Goal: Task Accomplishment & Management: Complete application form

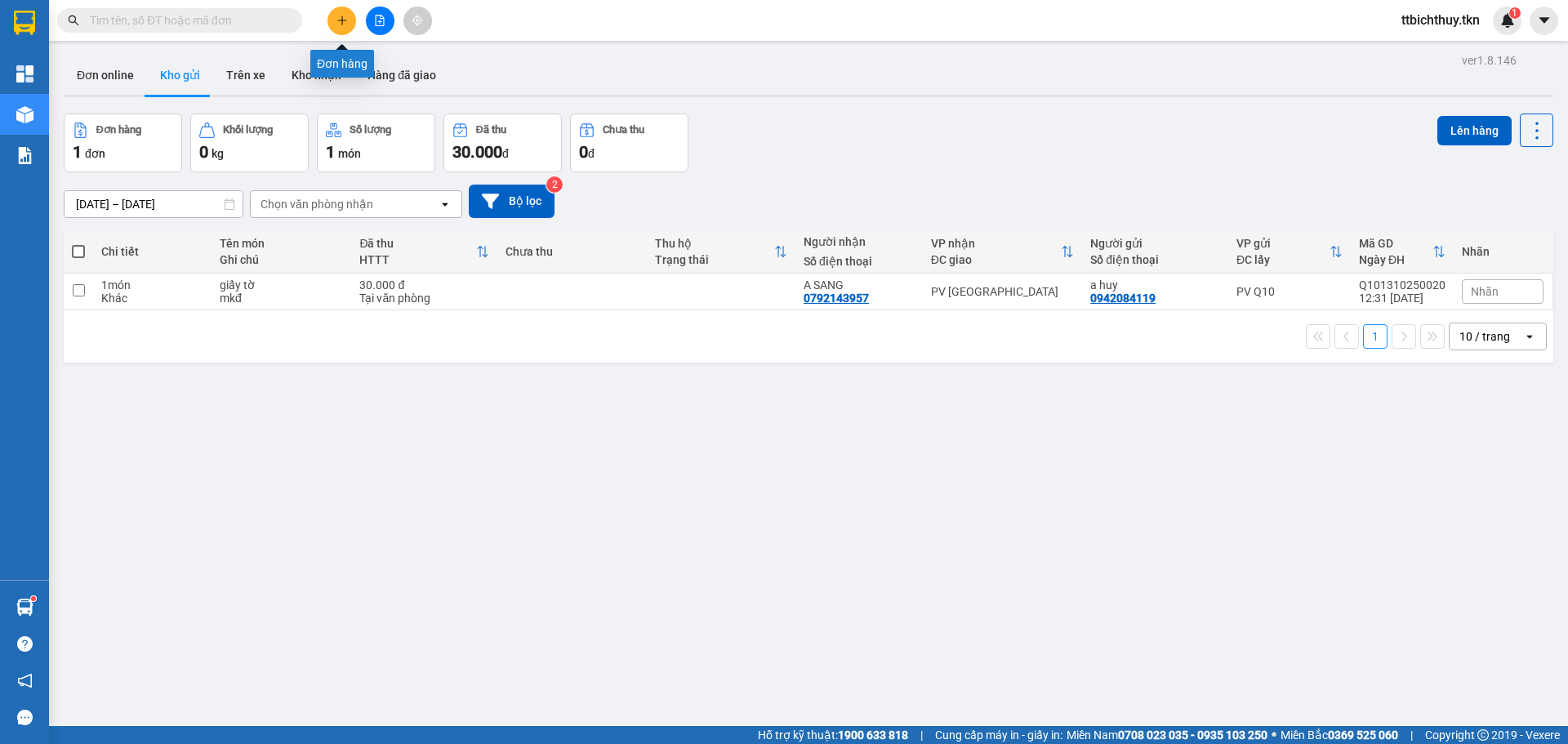
click at [345, 24] on icon "plus" at bounding box center [343, 21] width 12 height 12
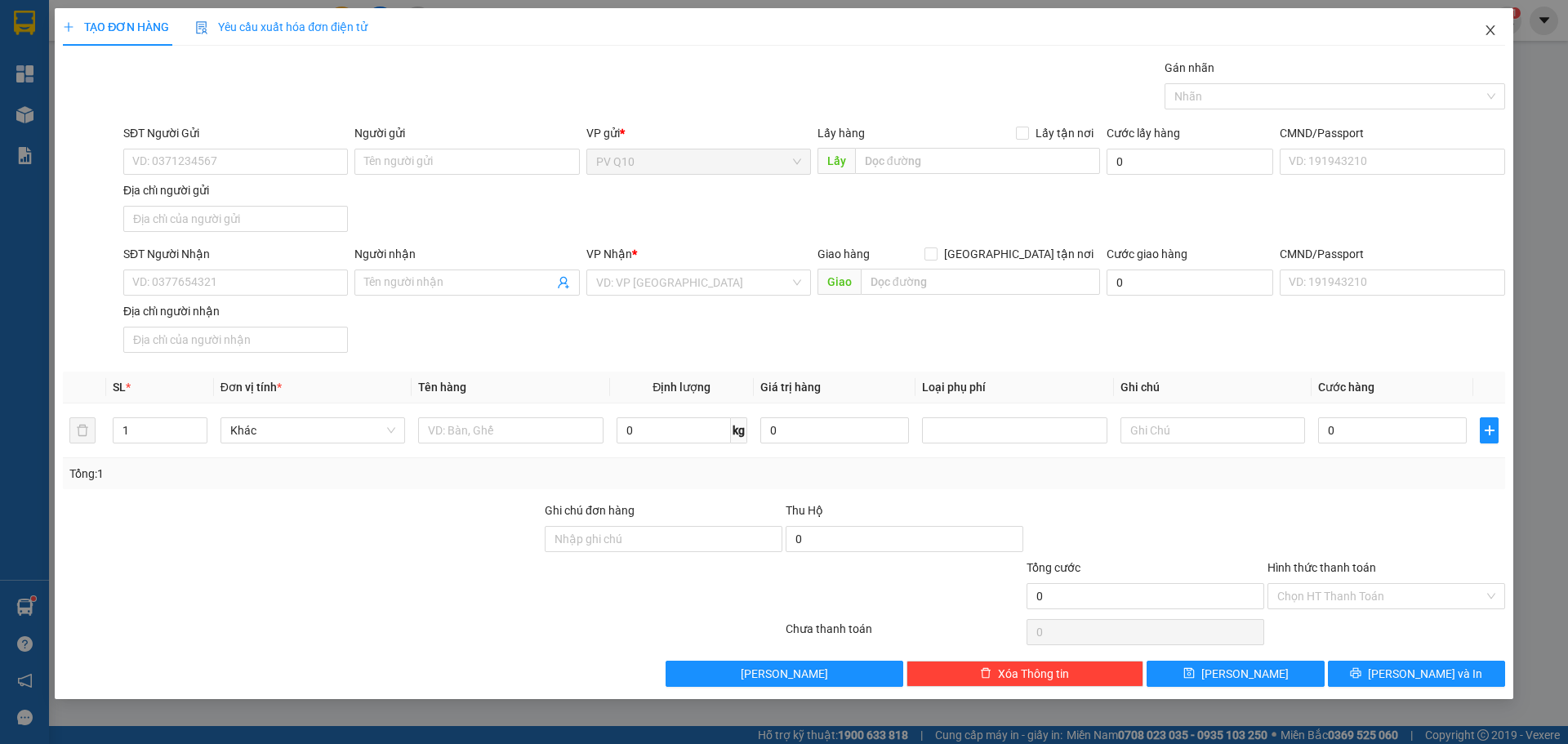
click at [1491, 29] on icon "close" at bounding box center [1490, 30] width 13 height 13
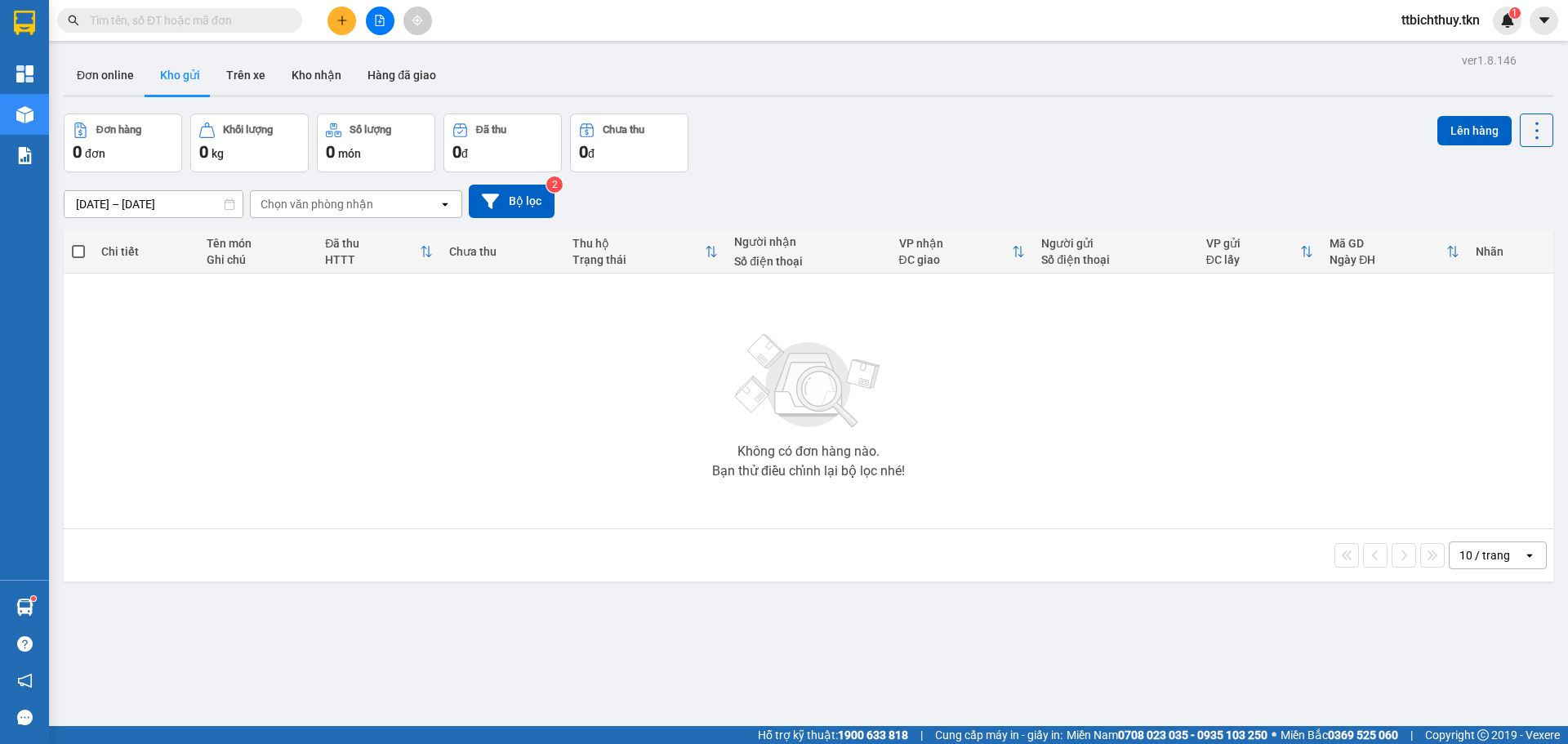
click at [346, 18] on icon "plus" at bounding box center [343, 21] width 12 height 12
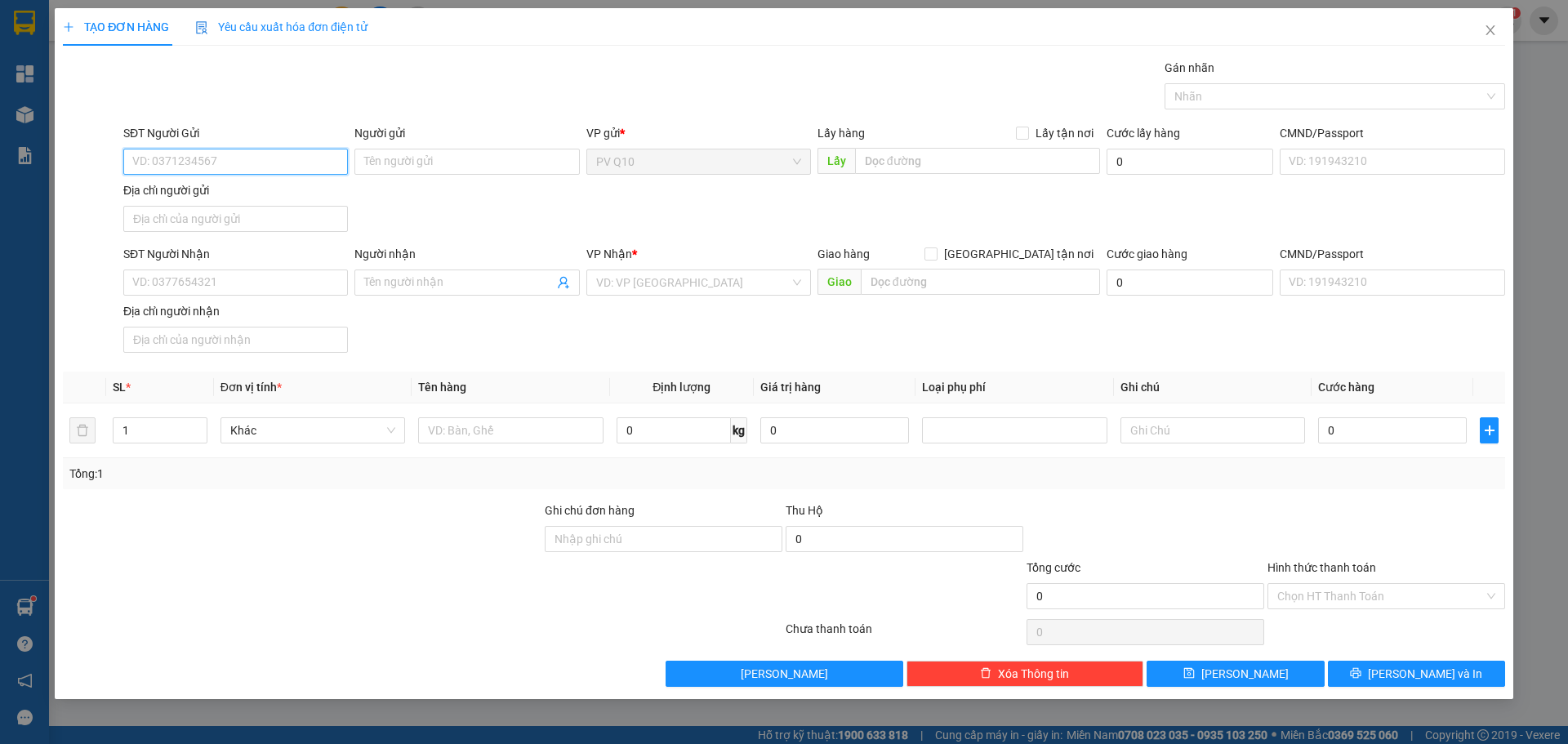
click at [223, 149] on input "SĐT Người Gửi" at bounding box center [235, 162] width 224 height 26
type input "0908596090"
click at [194, 194] on div "0908596090 - Mai" at bounding box center [235, 195] width 205 height 18
type input "Mai"
type input "0977835845"
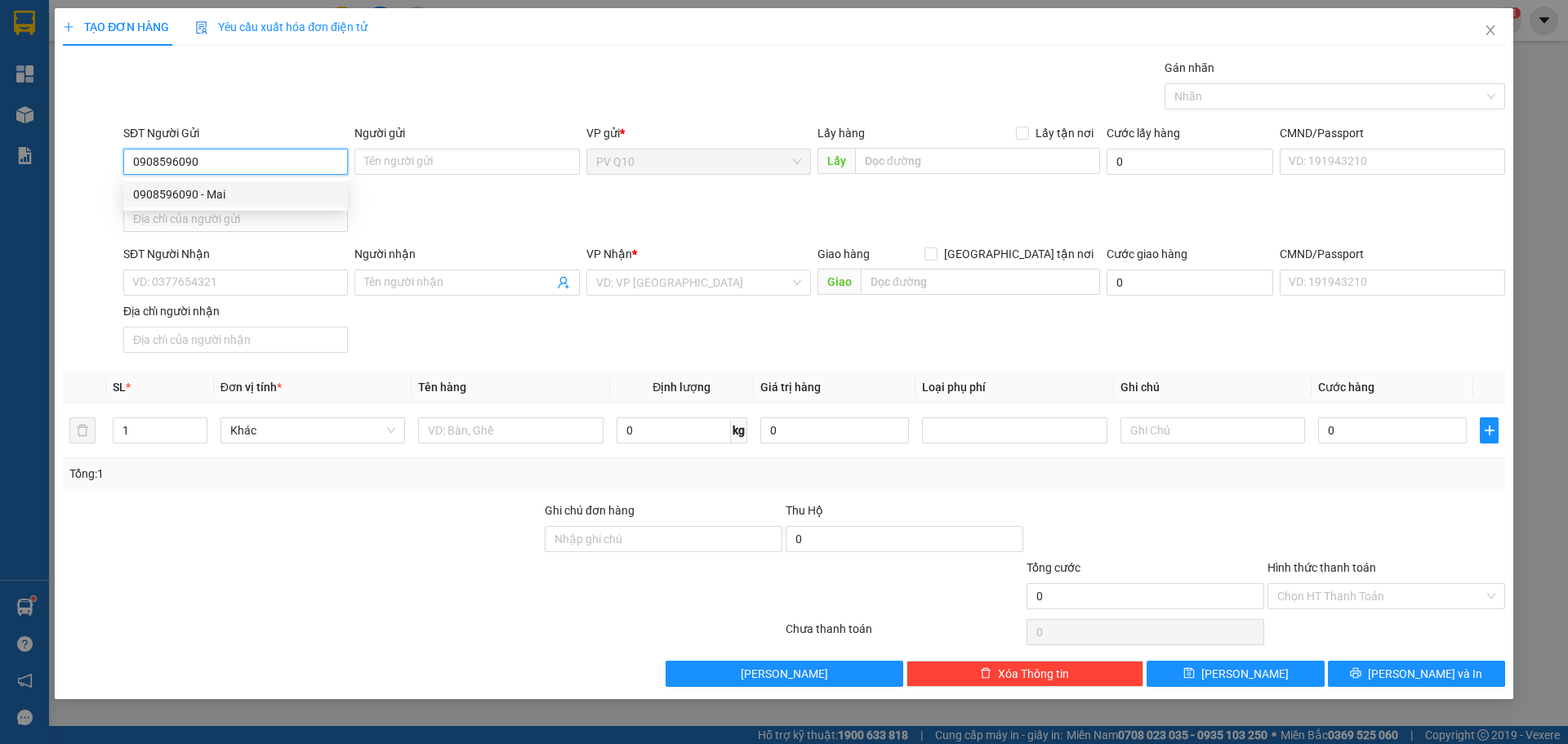
type input "QUẾ"
type input "30.000"
type input "0908596090"
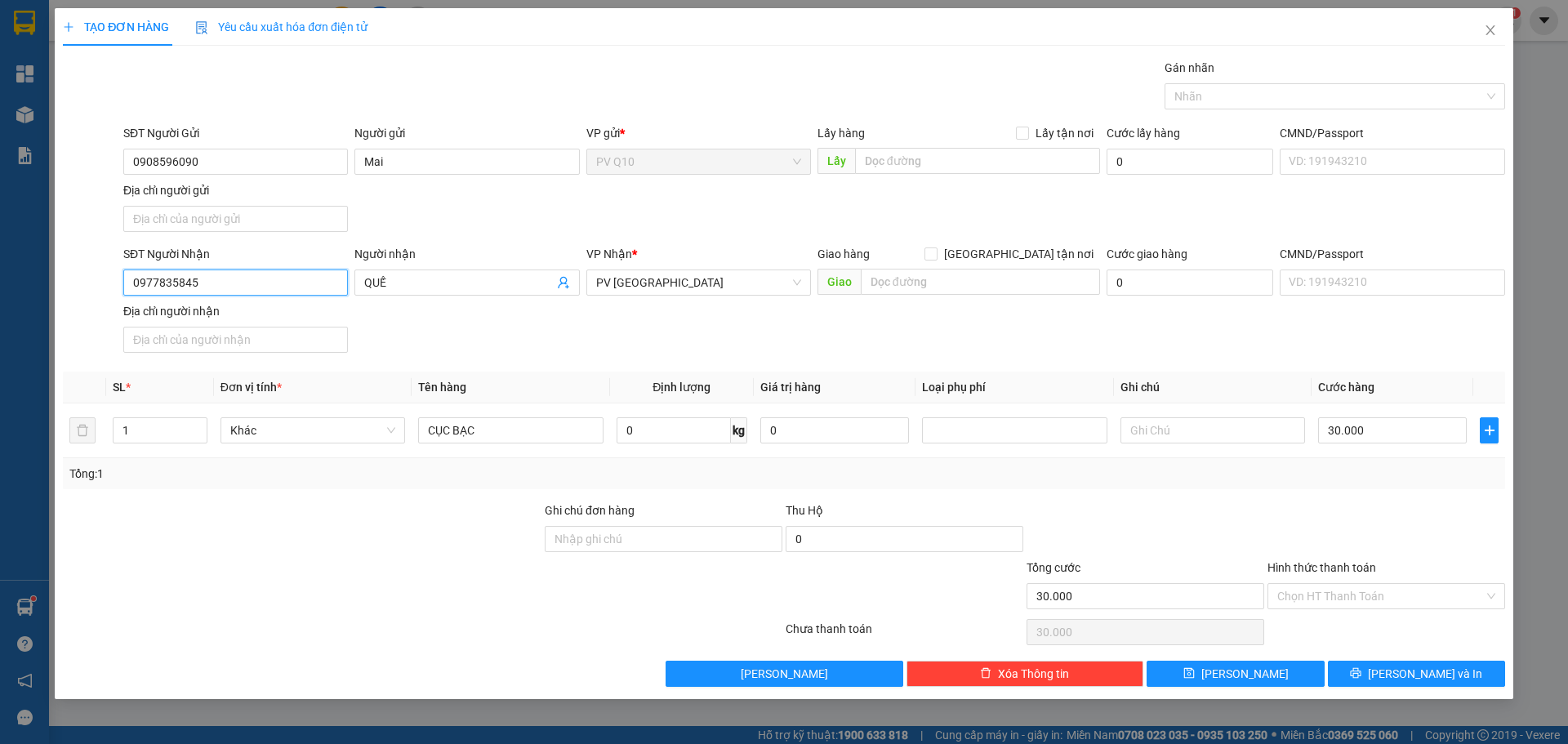
drag, startPoint x: 222, startPoint y: 287, endPoint x: 99, endPoint y: 278, distance: 123.3
click at [99, 278] on div "SĐT Người Nhận 0977835845 Người nhận QUẾ VP Nhận * PV Hòa Thành Giao hàng [GEOG…" at bounding box center [784, 302] width 1445 height 114
type input "0977835845"
click at [231, 319] on div "0977835845 - QUẾ" at bounding box center [235, 315] width 205 height 18
click at [1326, 596] on input "Hình thức thanh toán" at bounding box center [1380, 596] width 207 height 25
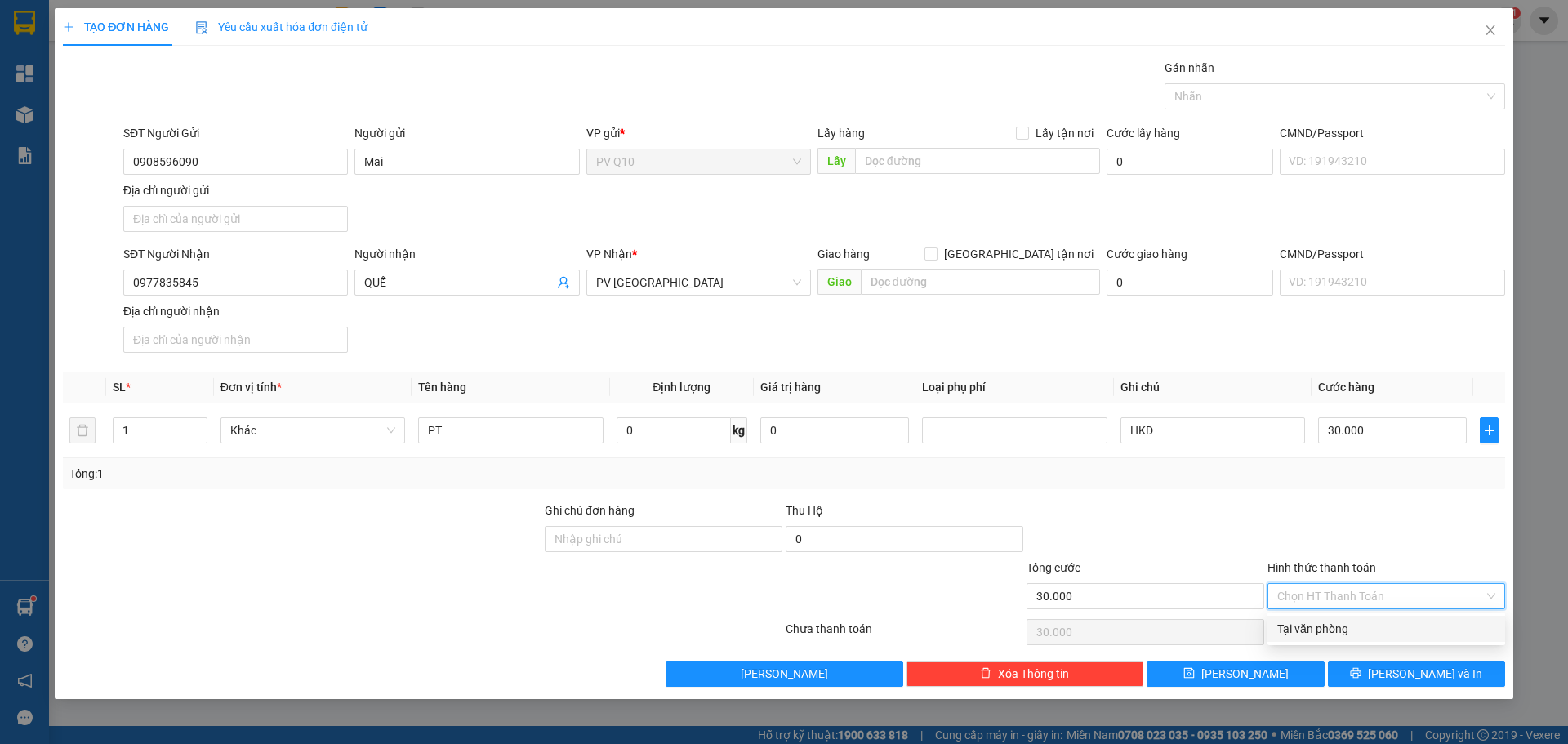
click at [1307, 621] on div "Tại văn phòng" at bounding box center [1386, 629] width 218 height 18
type input "0"
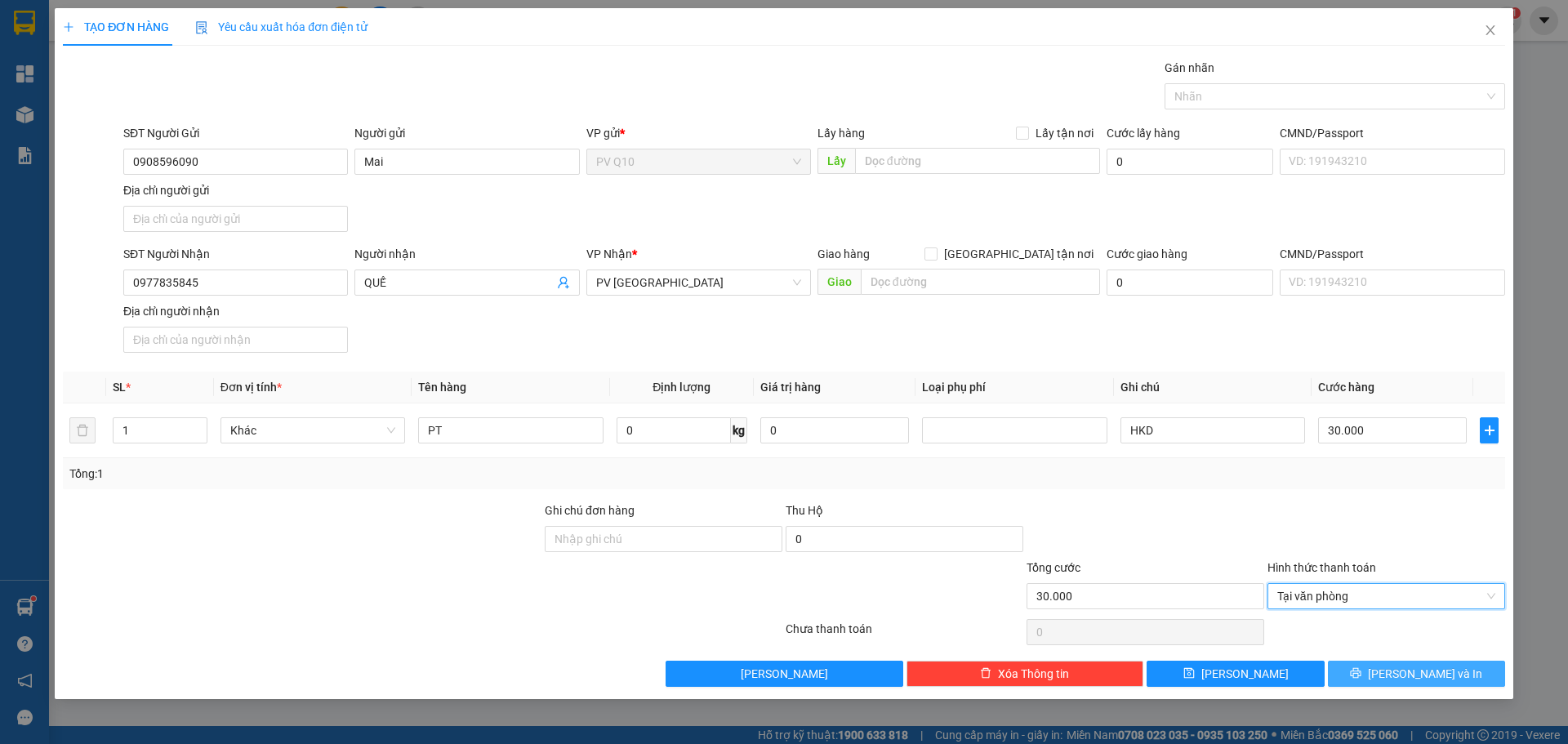
click at [1370, 678] on button "[PERSON_NAME] và In" at bounding box center [1416, 673] width 177 height 26
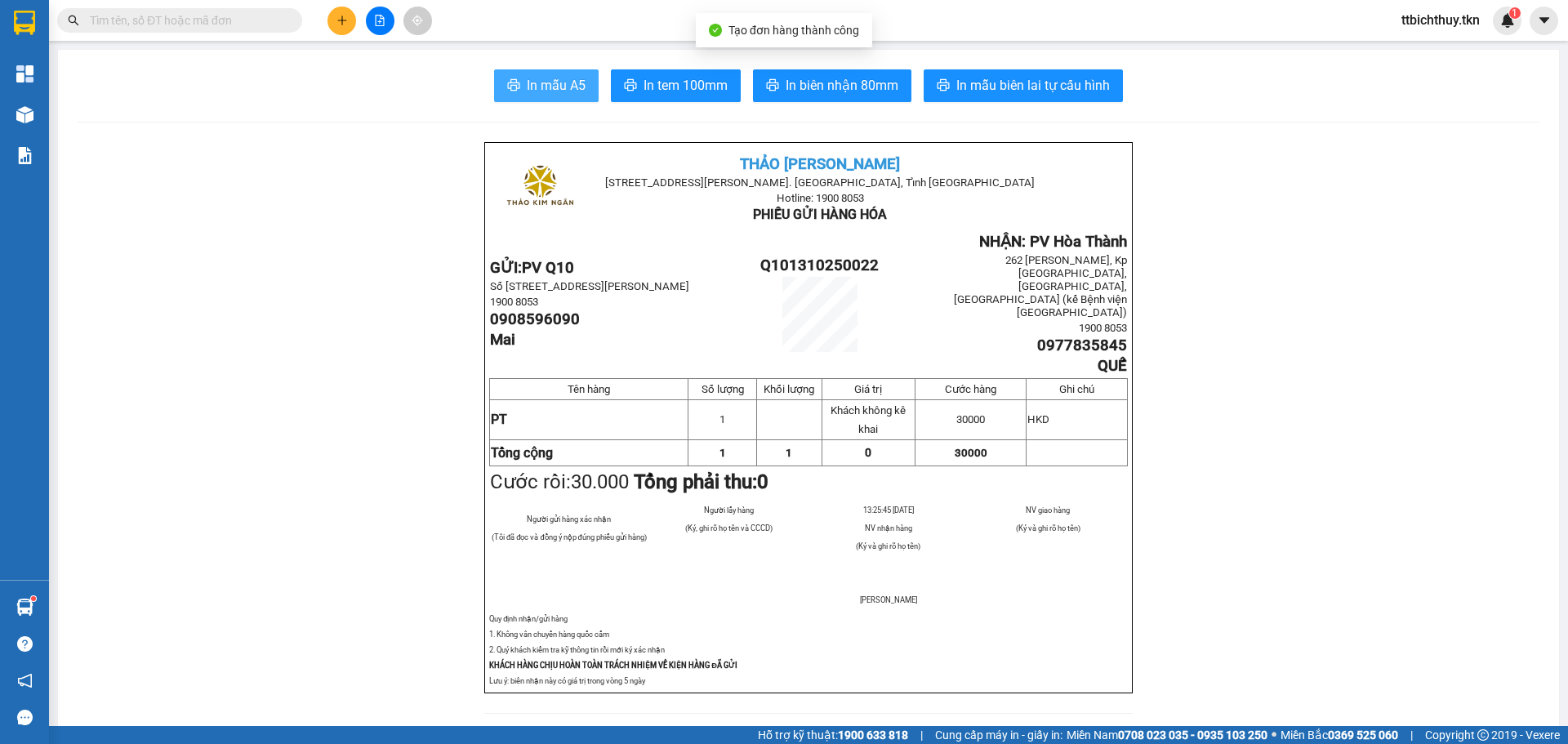
click at [516, 89] on button "In mẫu A5" at bounding box center [545, 85] width 104 height 33
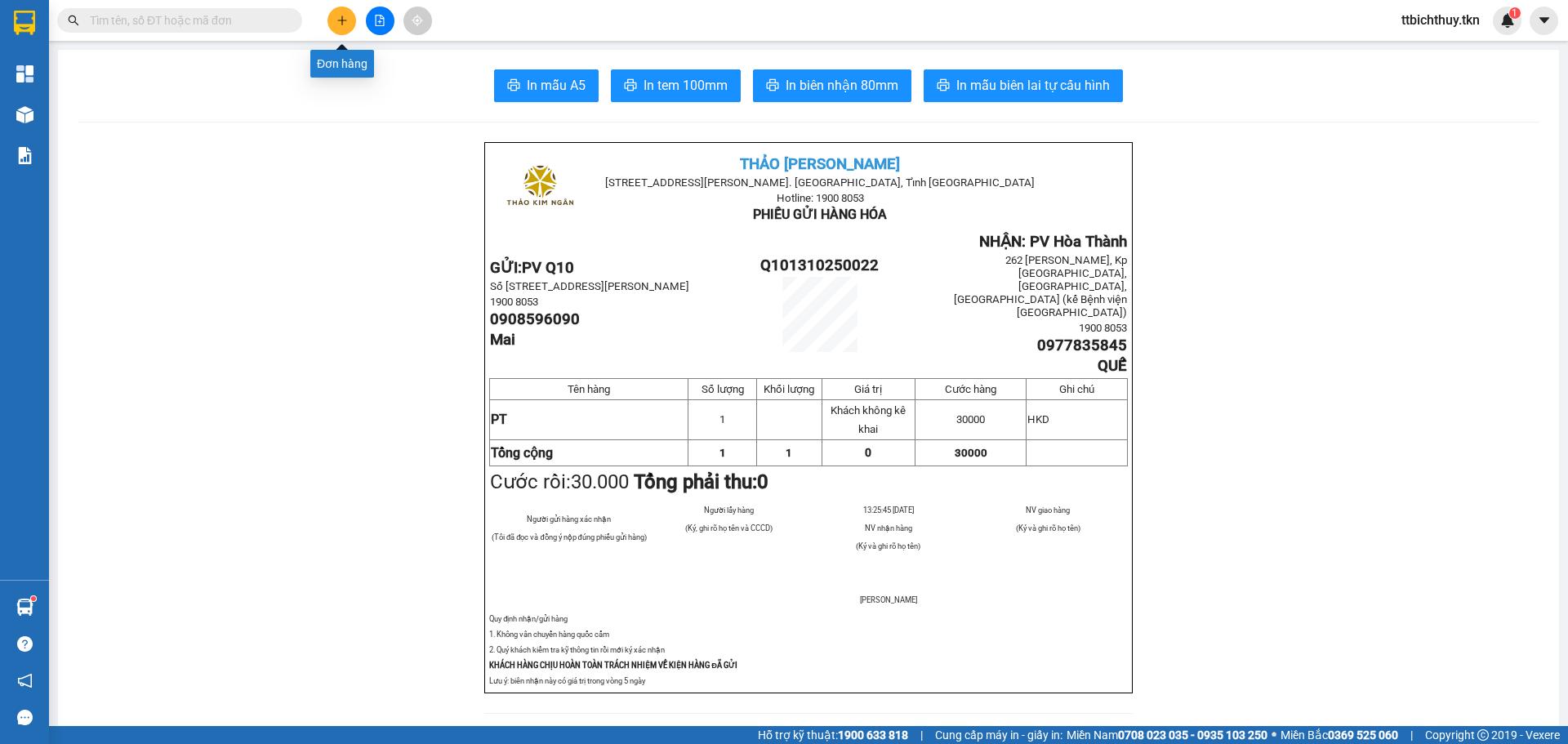
click at [342, 22] on icon "plus" at bounding box center [343, 21] width 12 height 12
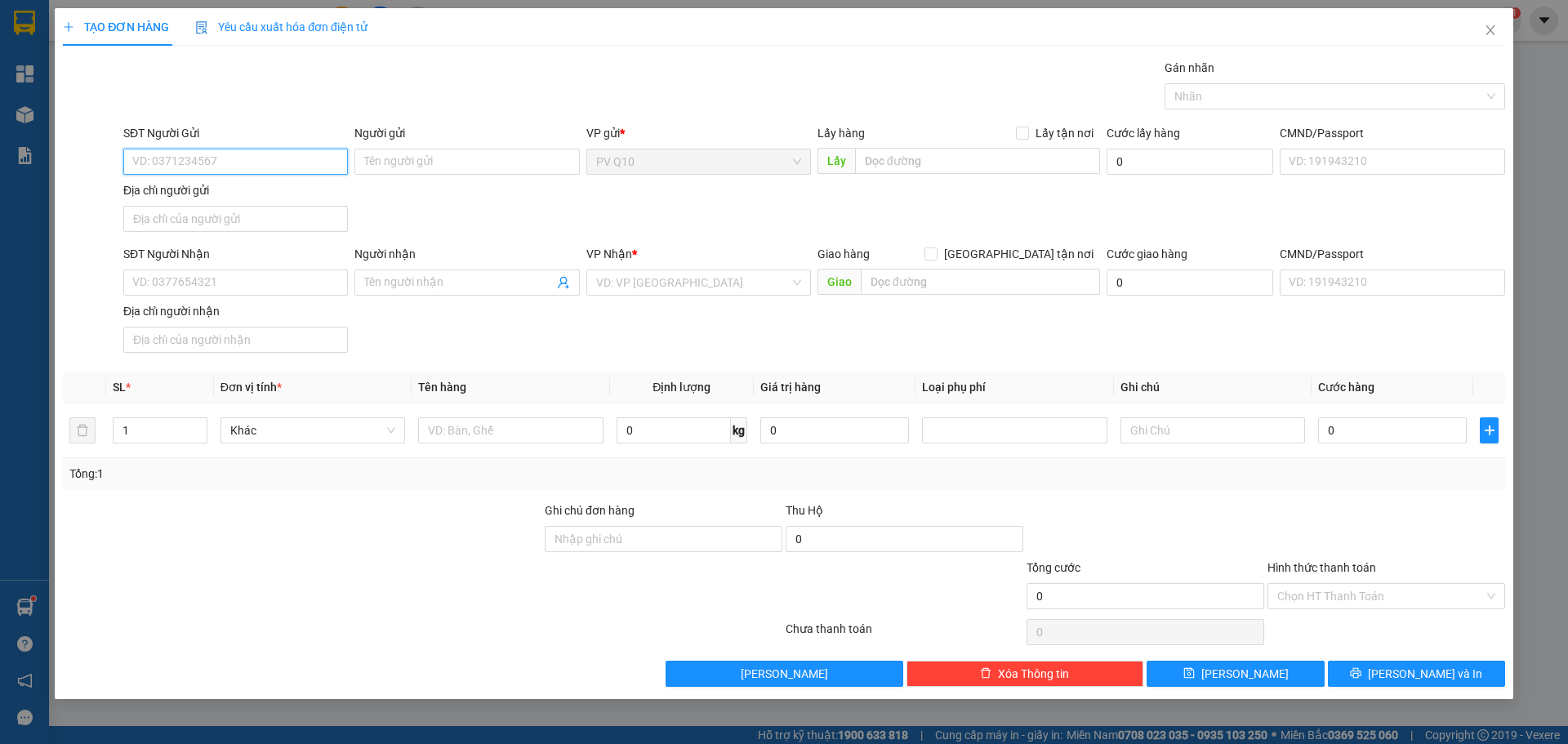
click at [222, 161] on input "SĐT Người Gửi" at bounding box center [235, 162] width 224 height 26
type input "0333441378"
click at [389, 163] on input "Người gửi" at bounding box center [467, 162] width 224 height 26
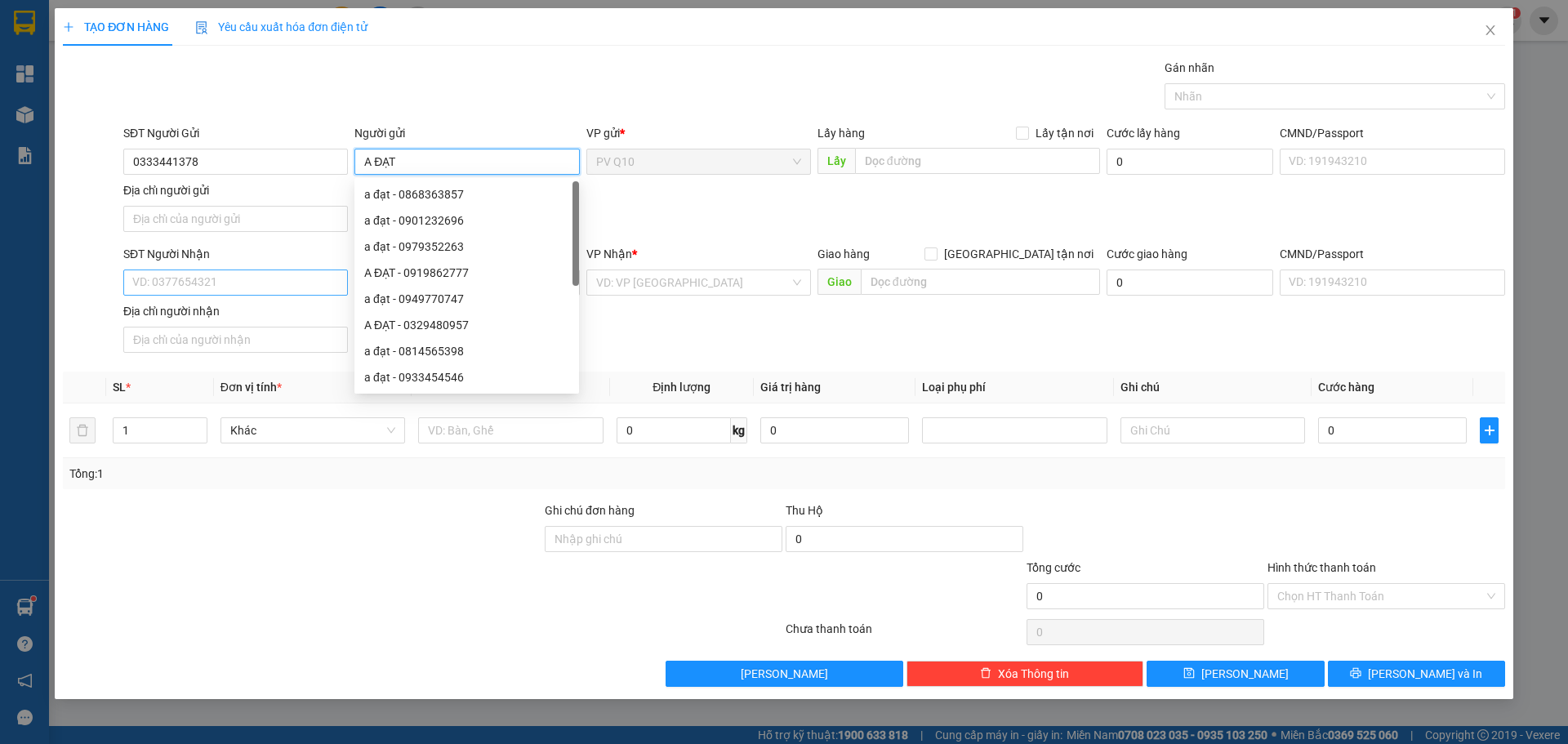
type input "A ĐẠT"
click at [214, 275] on input "SĐT Người Nhận" at bounding box center [235, 282] width 224 height 26
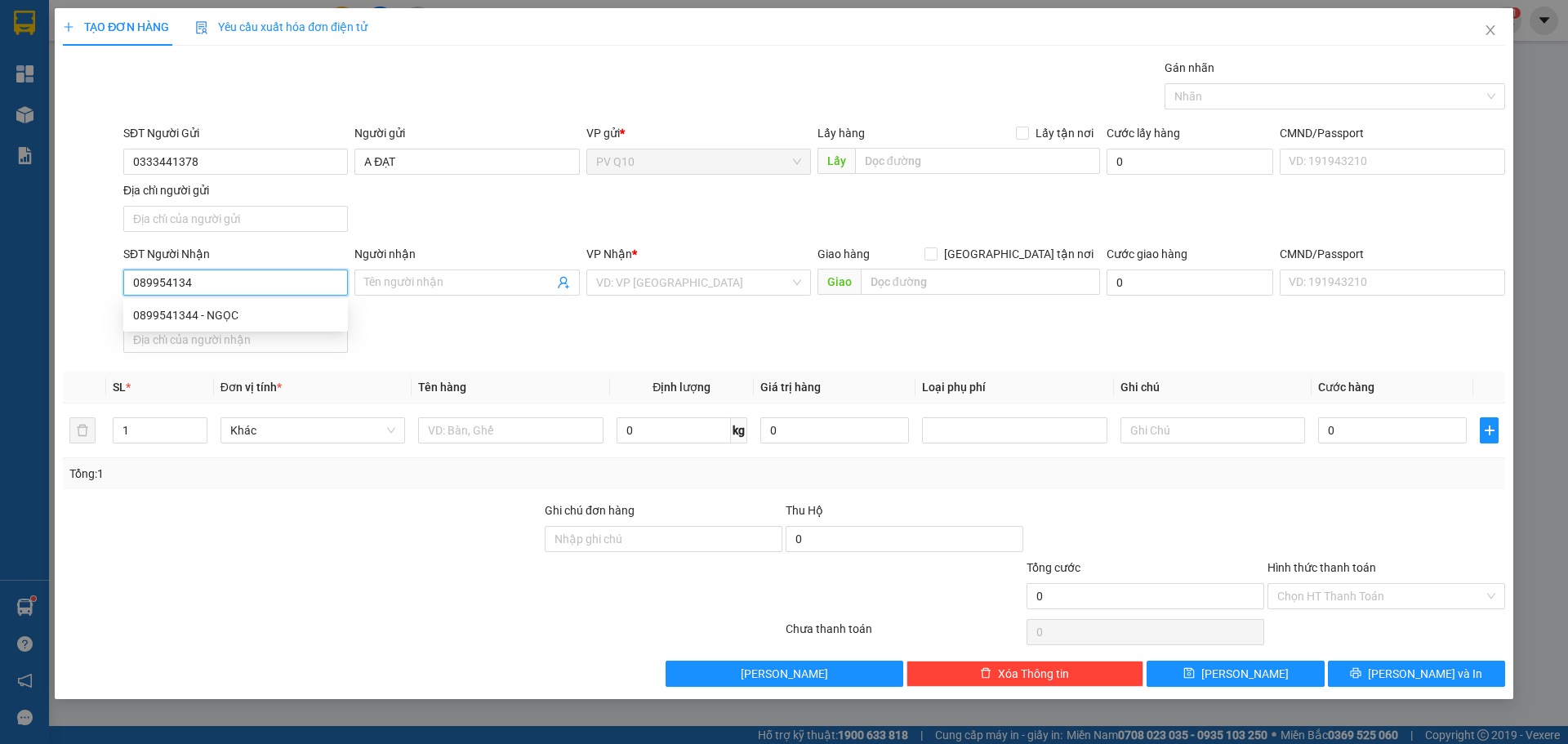
type input "0899541344"
click at [181, 319] on div "0899541344 - NGỌC" at bounding box center [235, 315] width 205 height 18
type input "NGỌC"
type input "60.000"
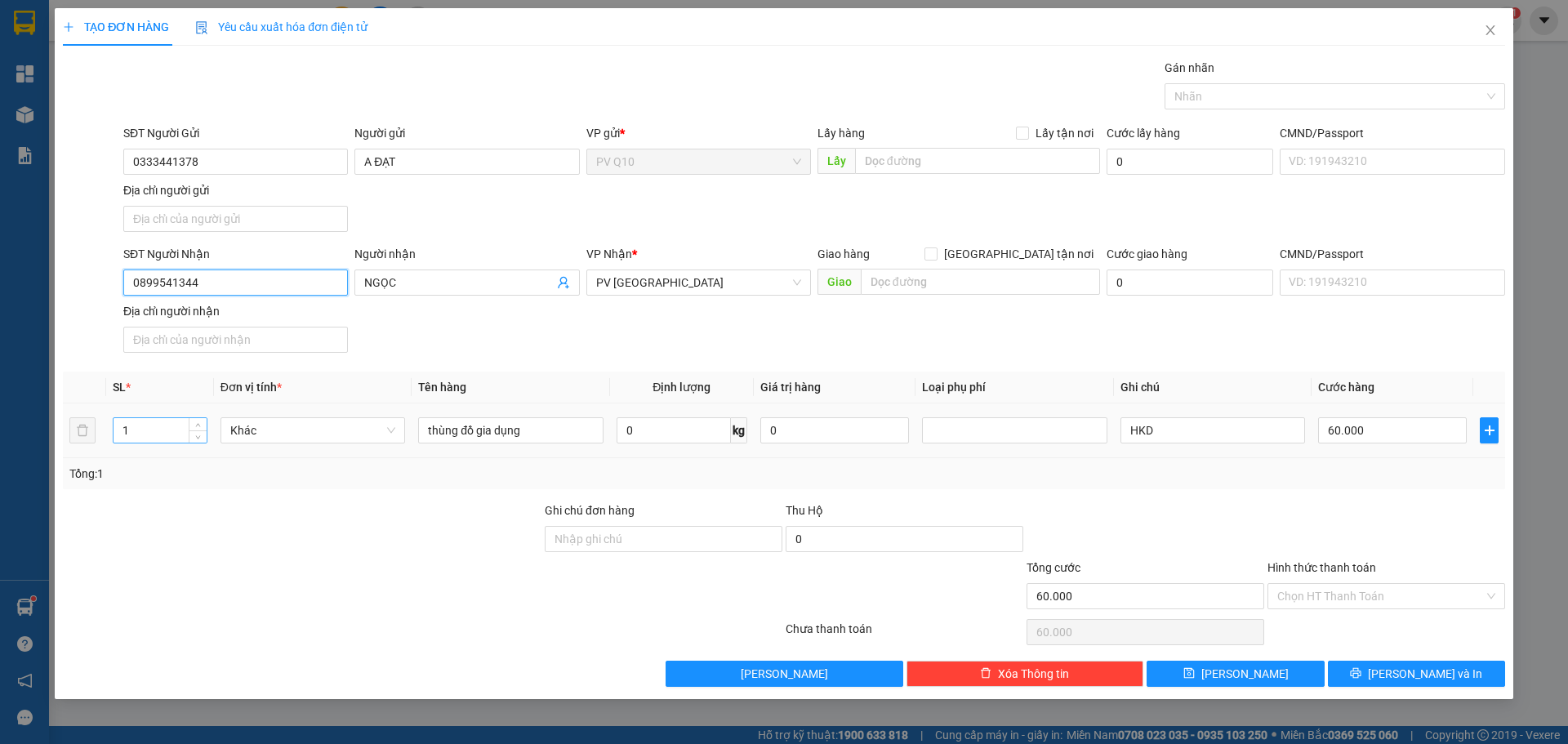
type input "0899541344"
click at [184, 441] on input "1" at bounding box center [160, 430] width 93 height 25
type input "3"
click at [1371, 430] on input "60.000" at bounding box center [1392, 430] width 149 height 26
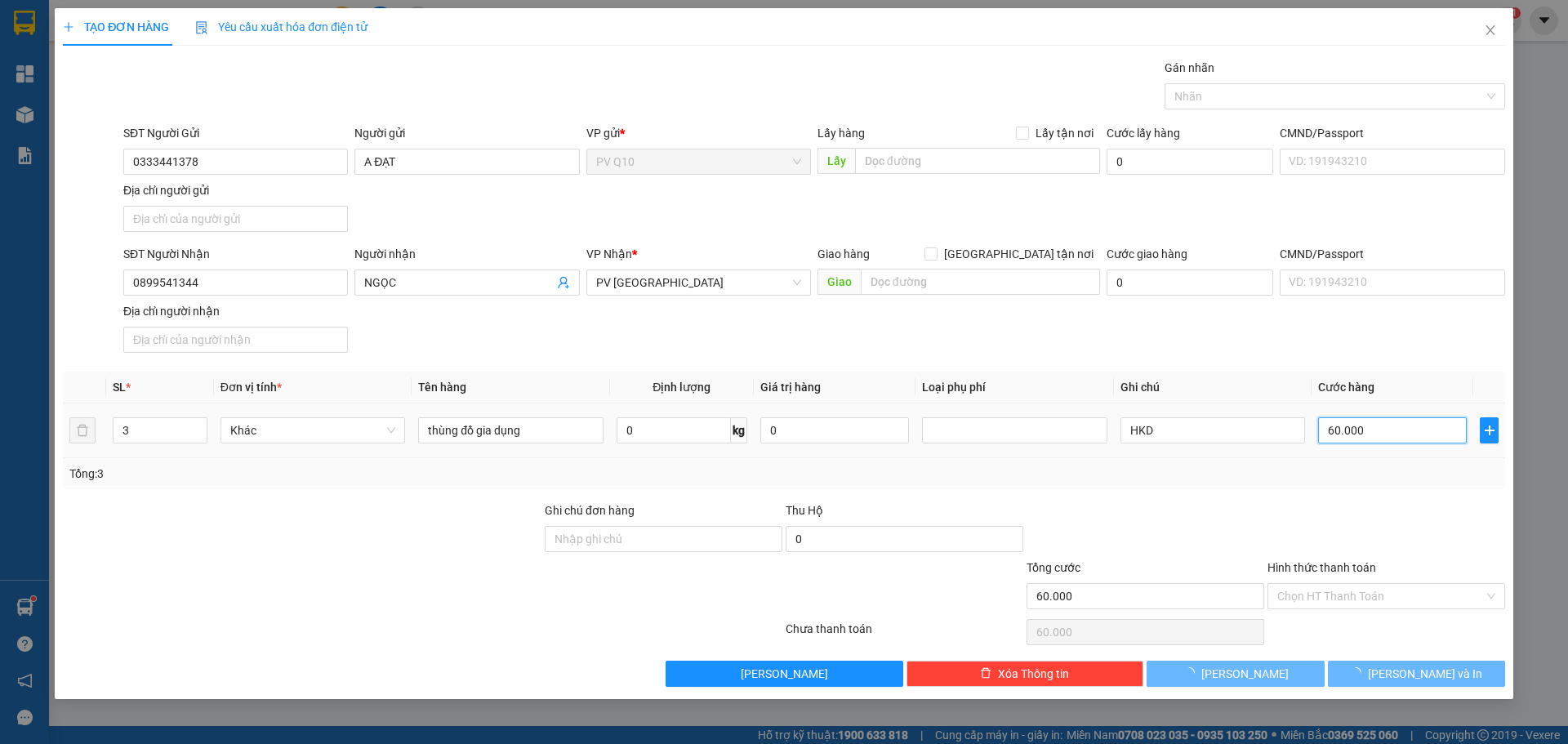
type input "0"
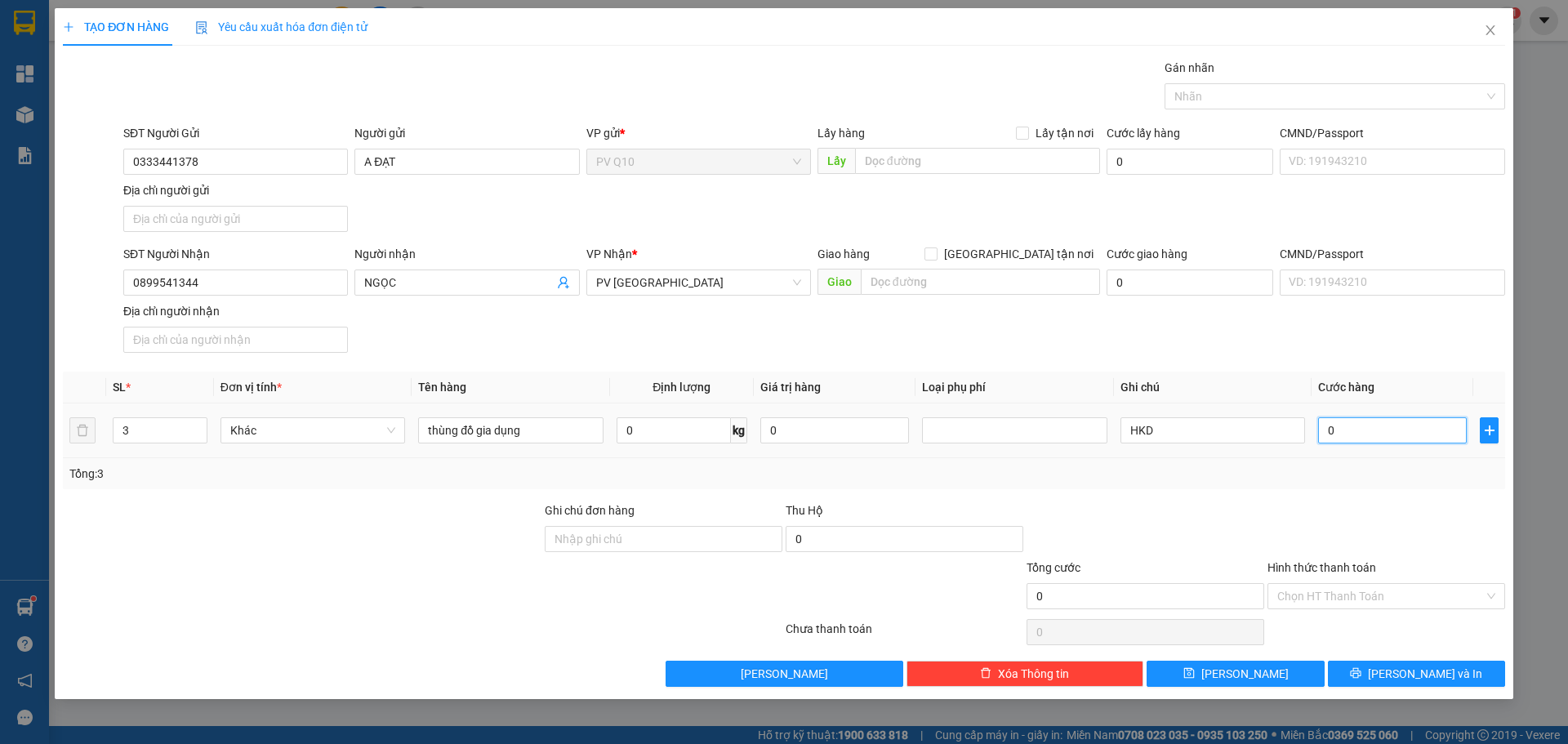
type input "0"
type input "1"
type input "01"
type input "18"
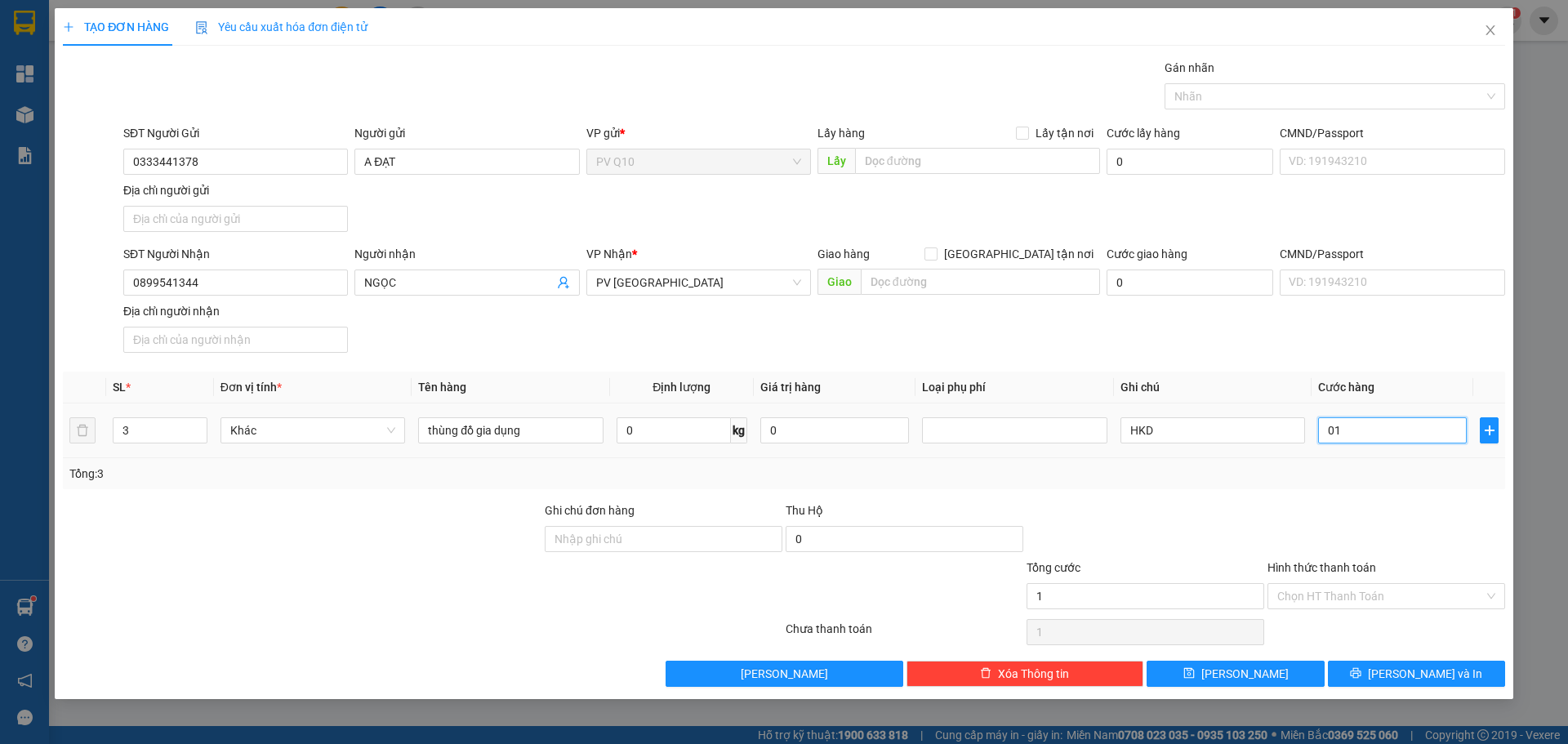
type input "18"
type input "018"
type input "180"
type input "0.180"
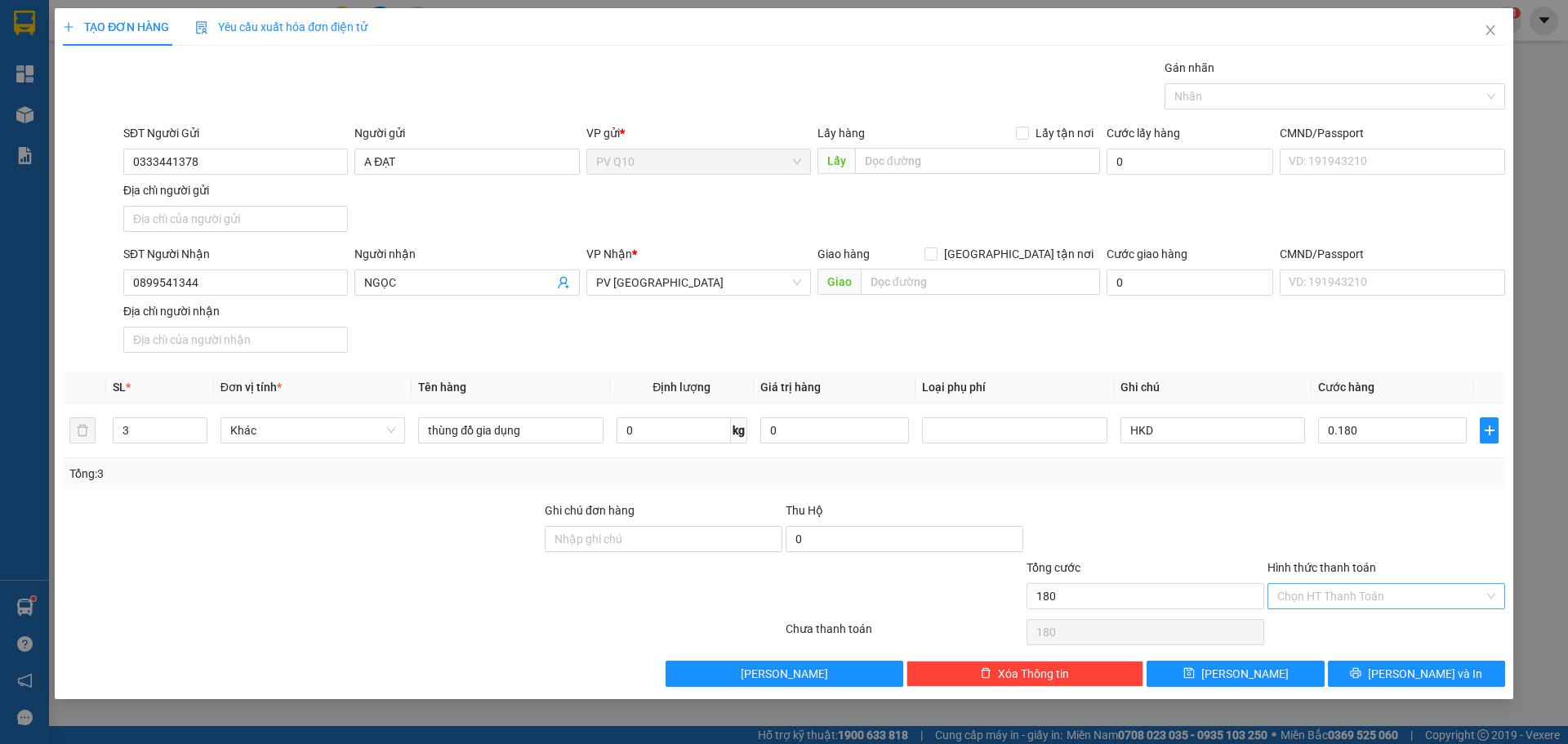
type input "180.000"
click at [1339, 590] on input "Hình thức thanh toán" at bounding box center [1380, 596] width 207 height 25
click at [1316, 630] on div "Tại văn phòng" at bounding box center [1386, 629] width 218 height 18
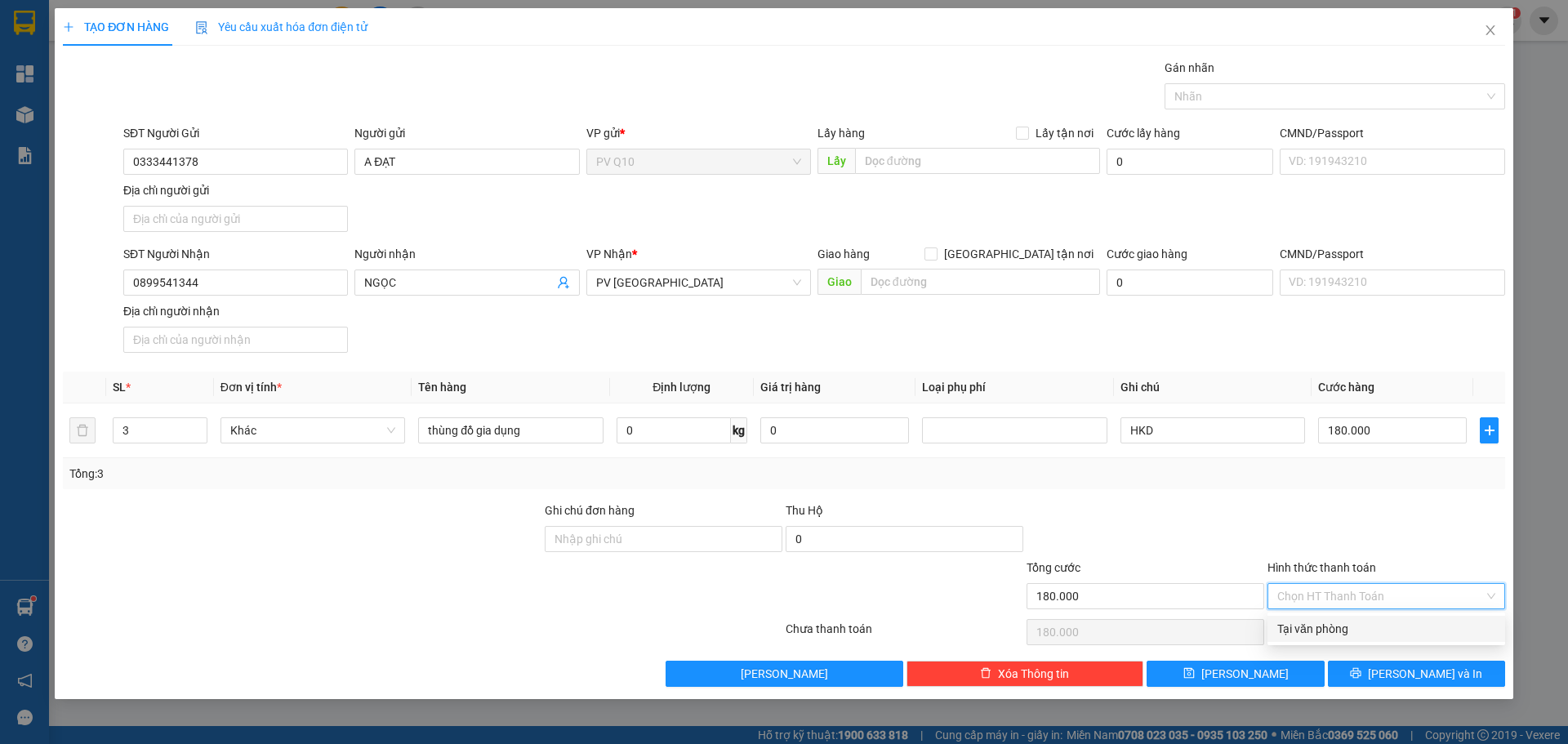
type input "0"
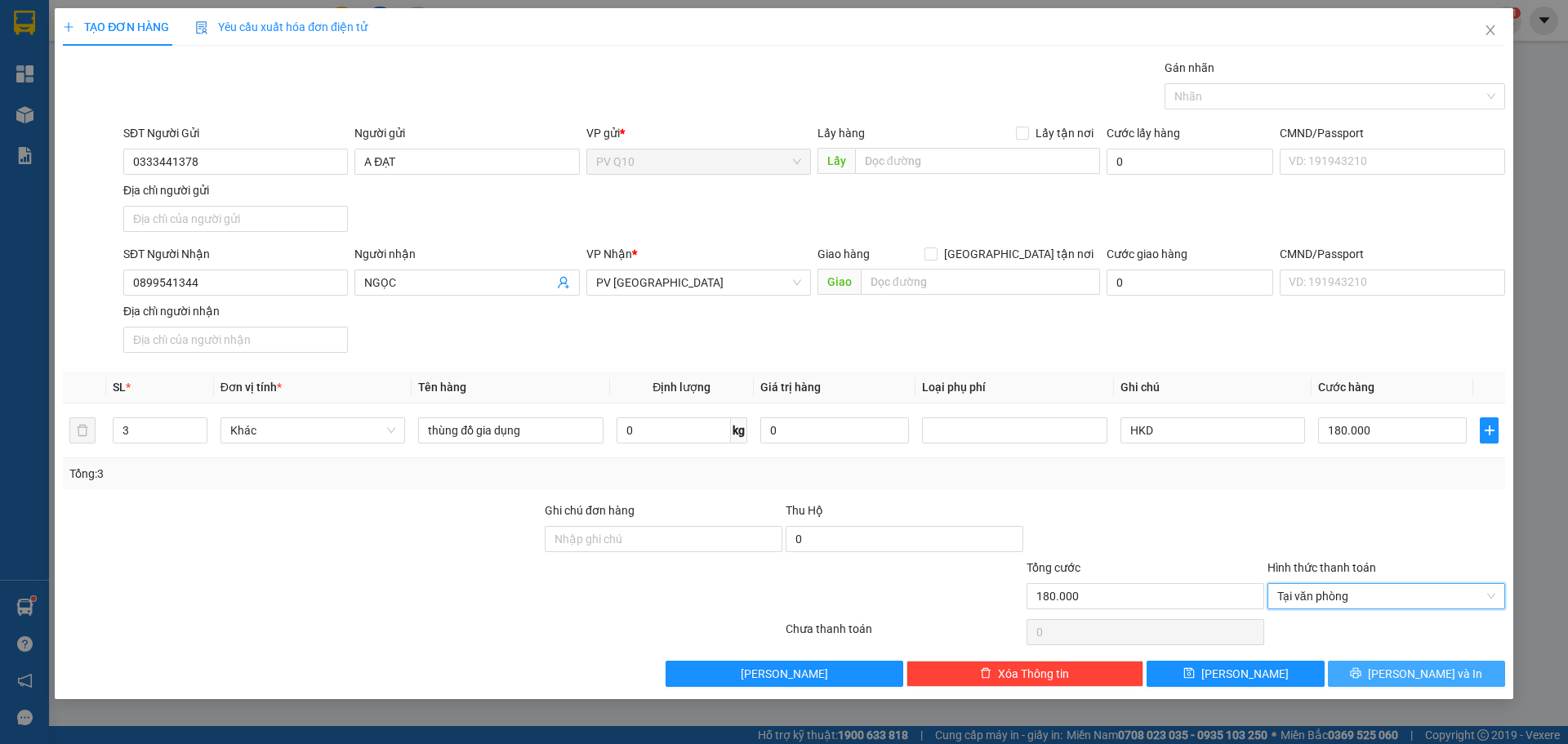
click at [1367, 680] on button "[PERSON_NAME] và In" at bounding box center [1416, 673] width 177 height 26
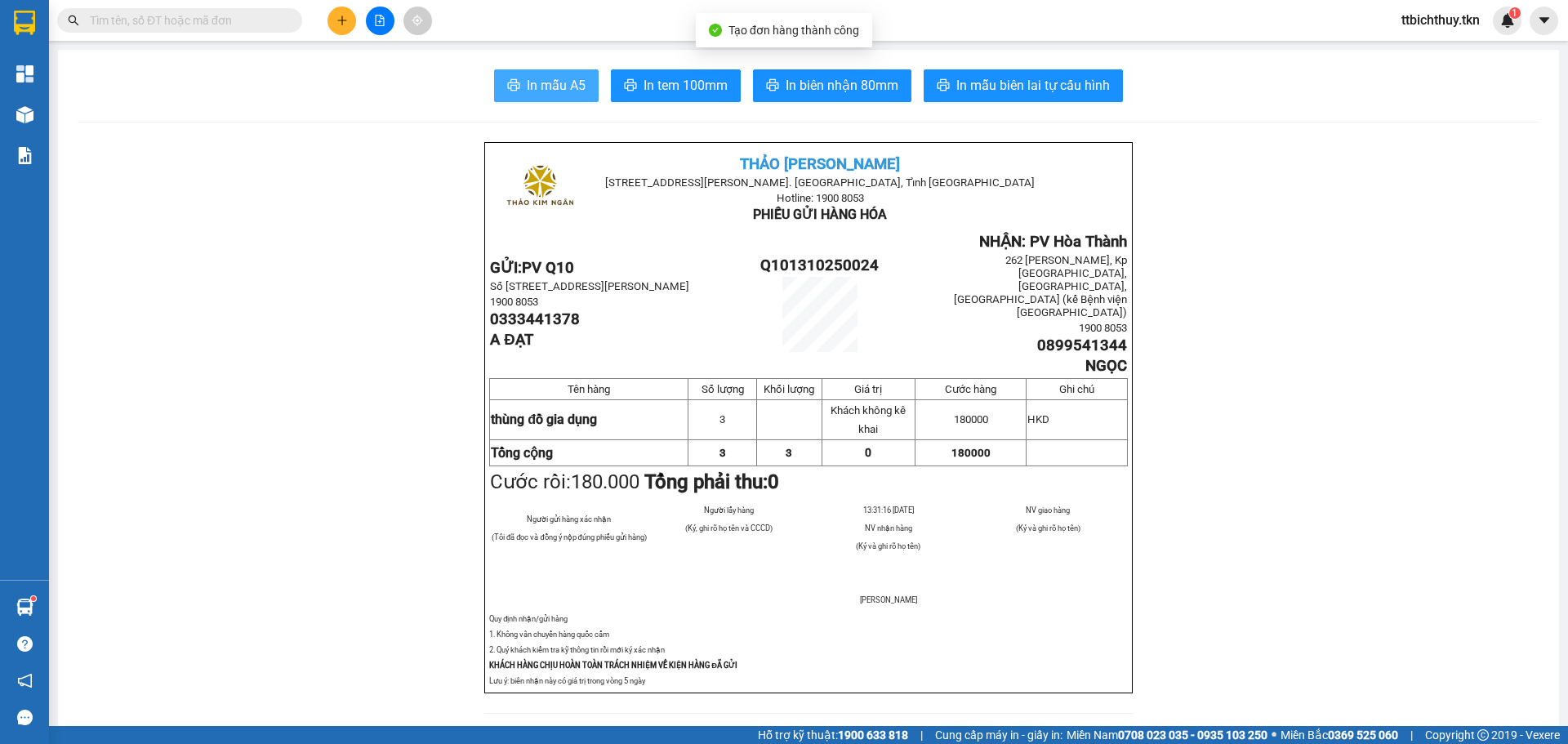
click at [553, 81] on span "In mẫu A5" at bounding box center [555, 85] width 59 height 21
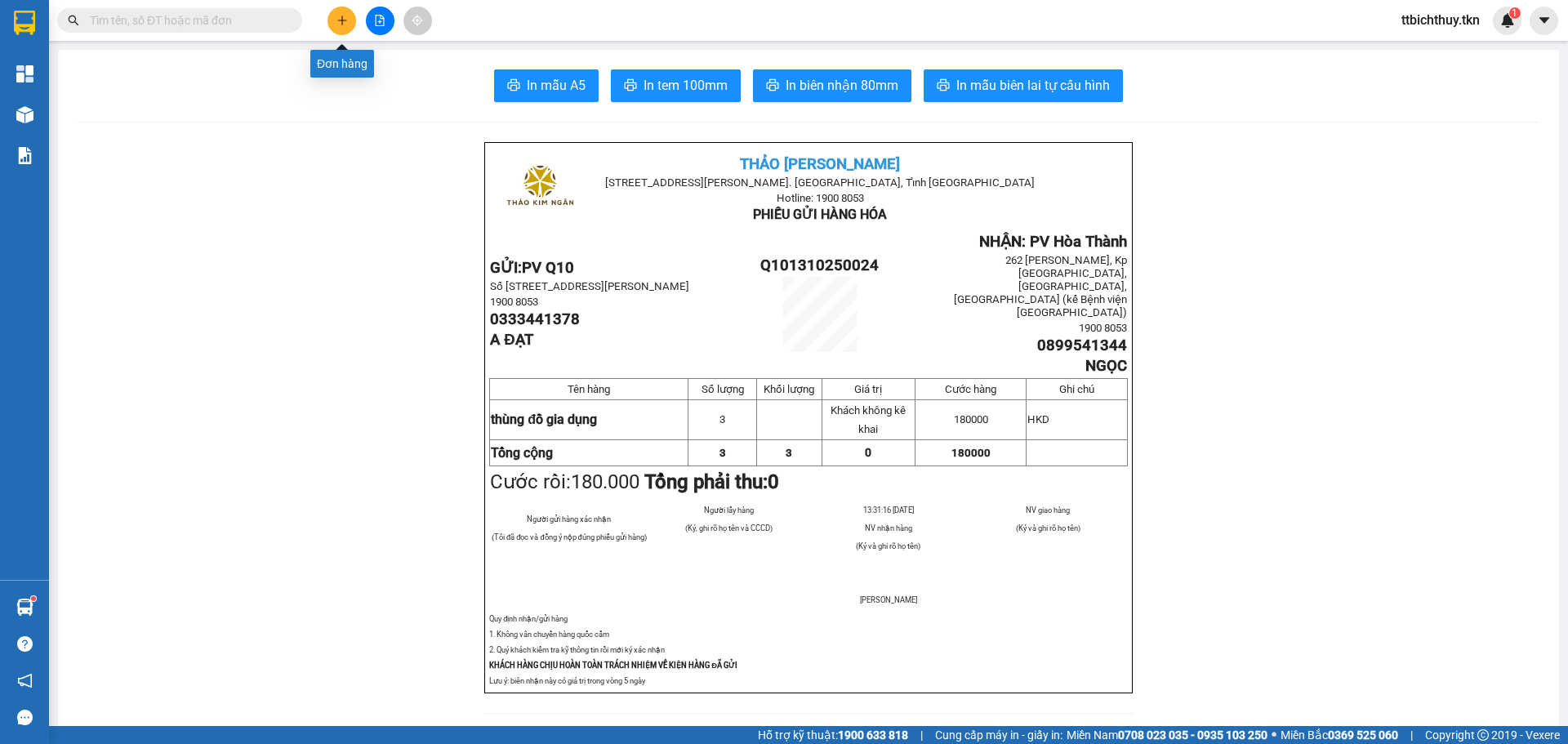
click at [343, 28] on button at bounding box center [342, 21] width 29 height 29
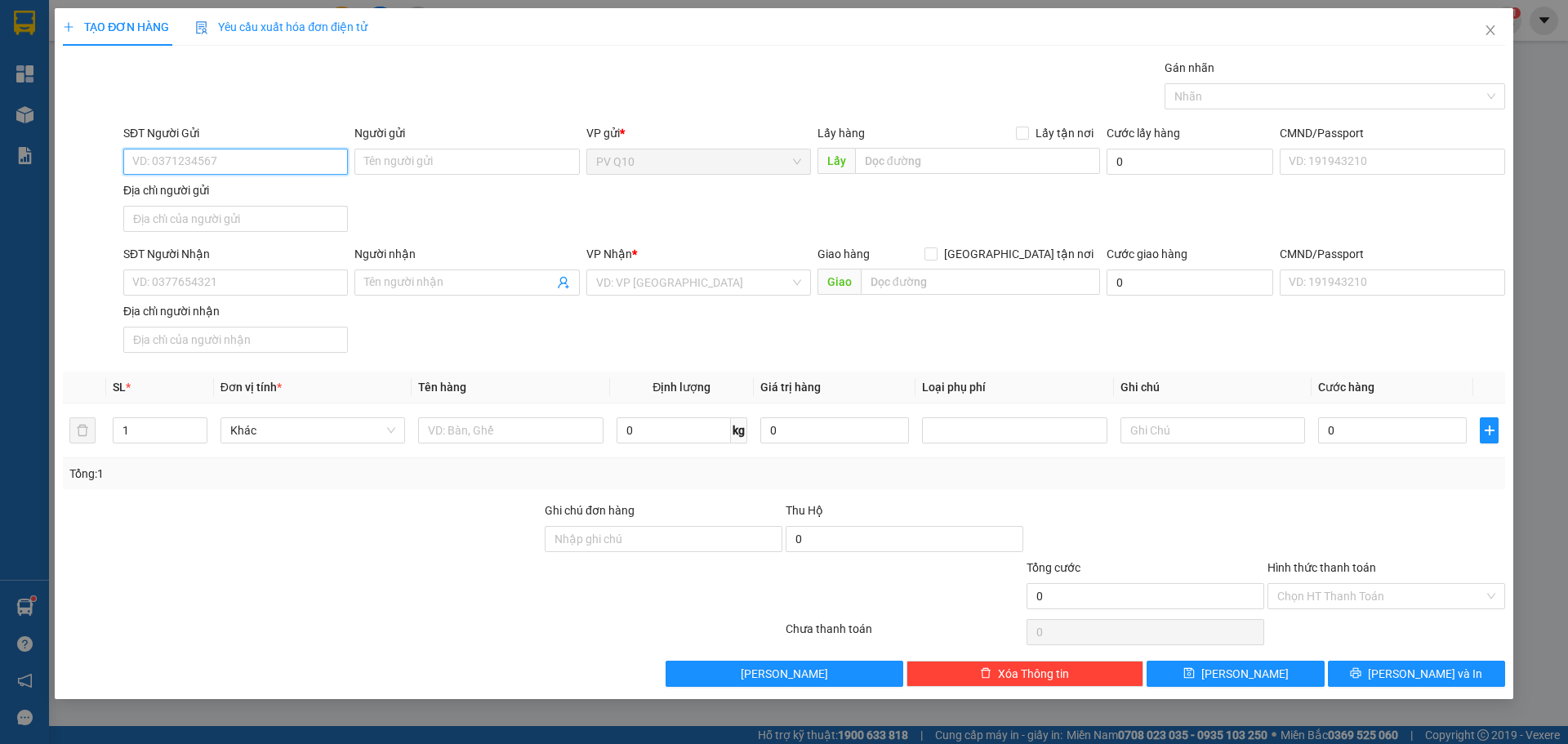
click at [299, 171] on input "SĐT Người Gửi" at bounding box center [235, 162] width 224 height 26
type input "0838153535"
click at [381, 165] on input "Người gửi" at bounding box center [467, 162] width 224 height 26
type input "O"
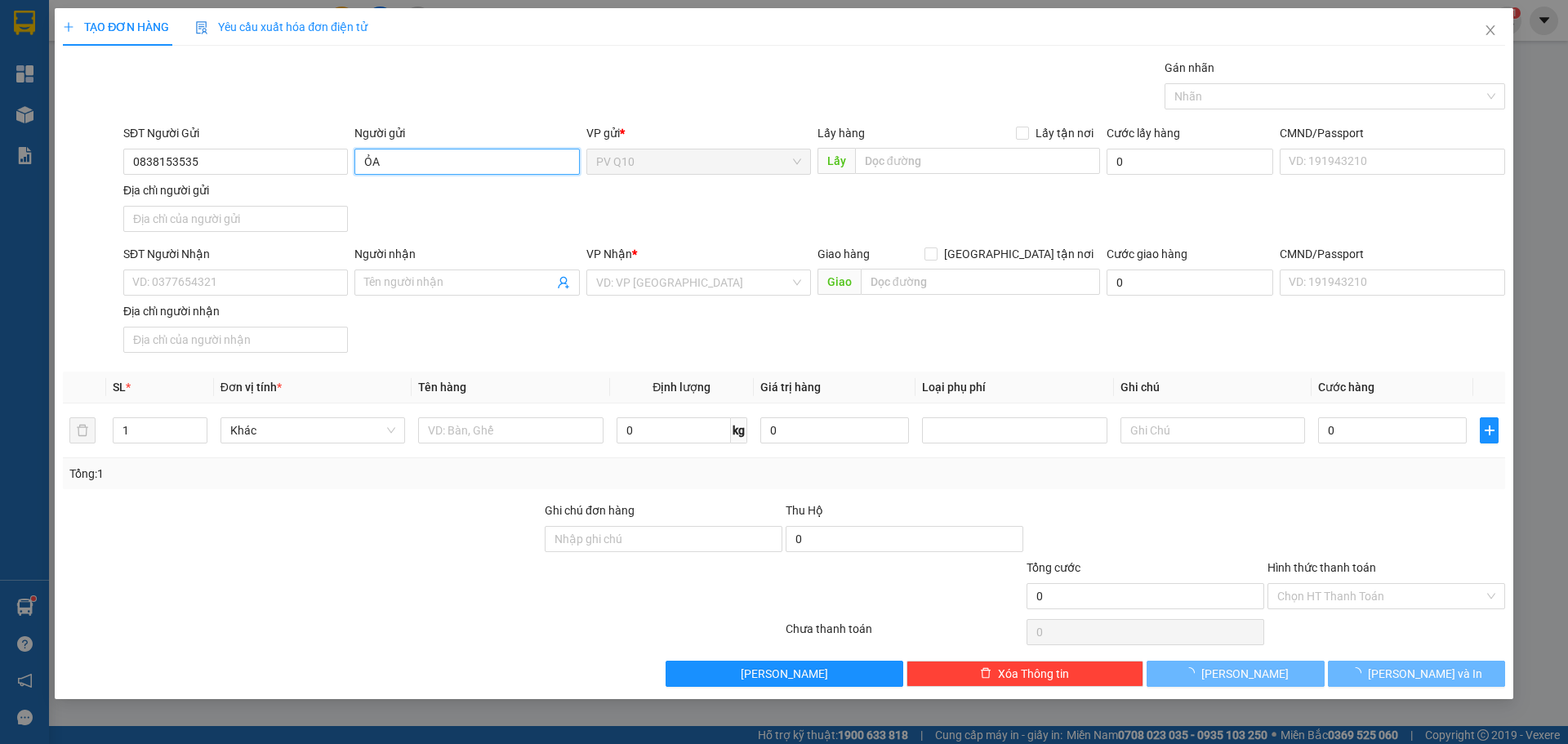
type input "Ỏ"
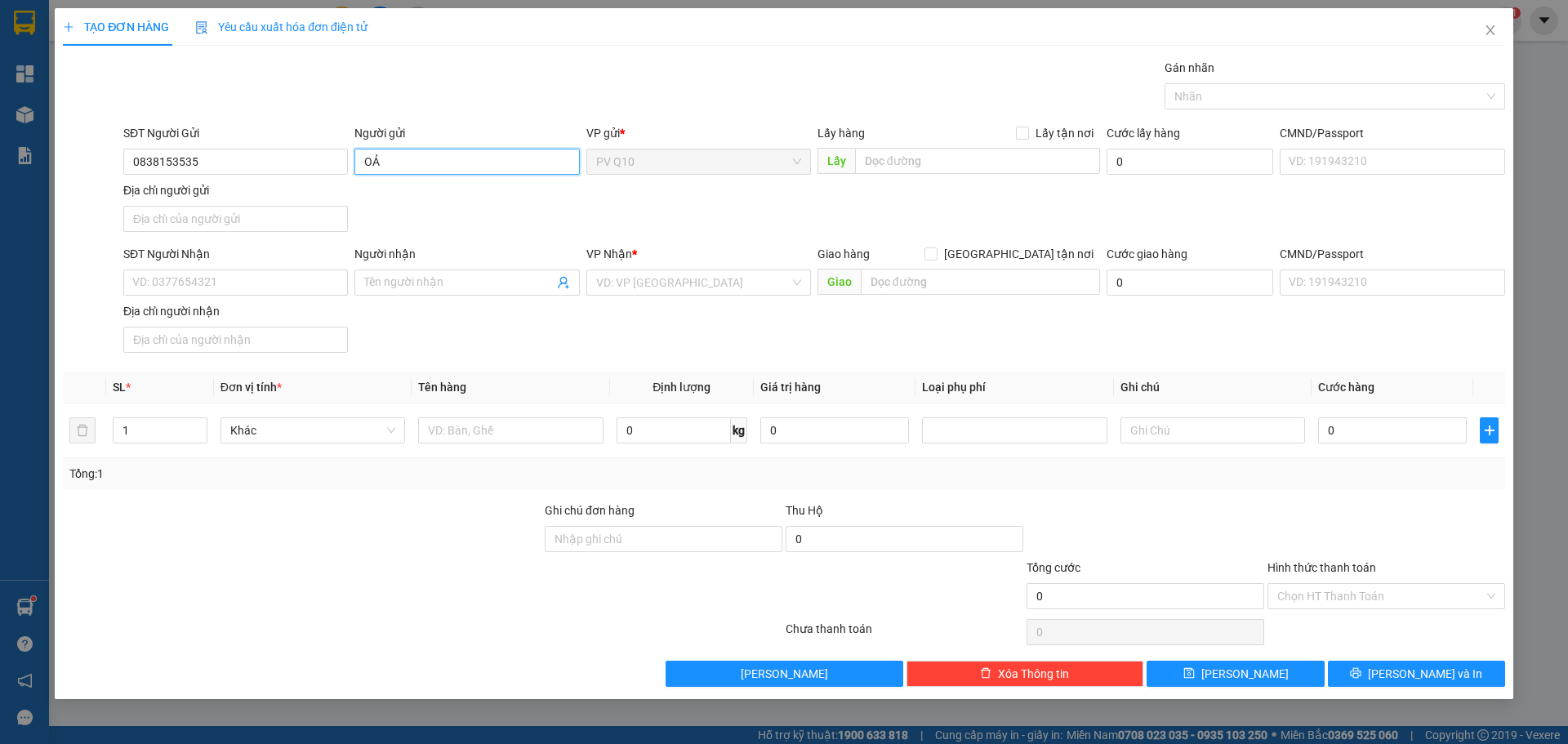
type input "O"
type input "Ỏ"
type input "ORGANICA"
click at [161, 281] on input "SĐT Người Nhận" at bounding box center [235, 282] width 224 height 26
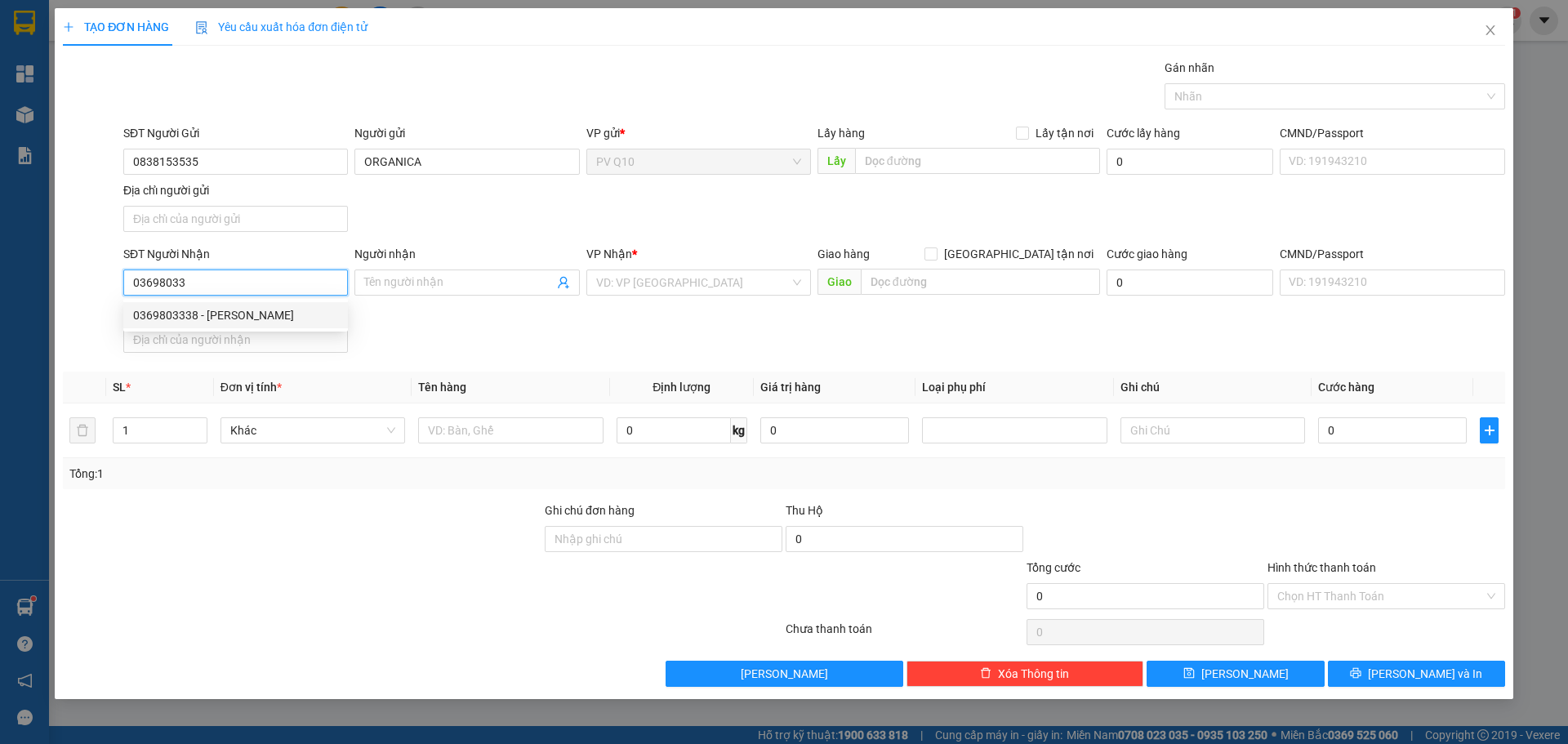
click at [265, 319] on div "0369803338 - [PERSON_NAME]" at bounding box center [235, 315] width 205 height 18
type input "0369803338"
type input "[PERSON_NAME]"
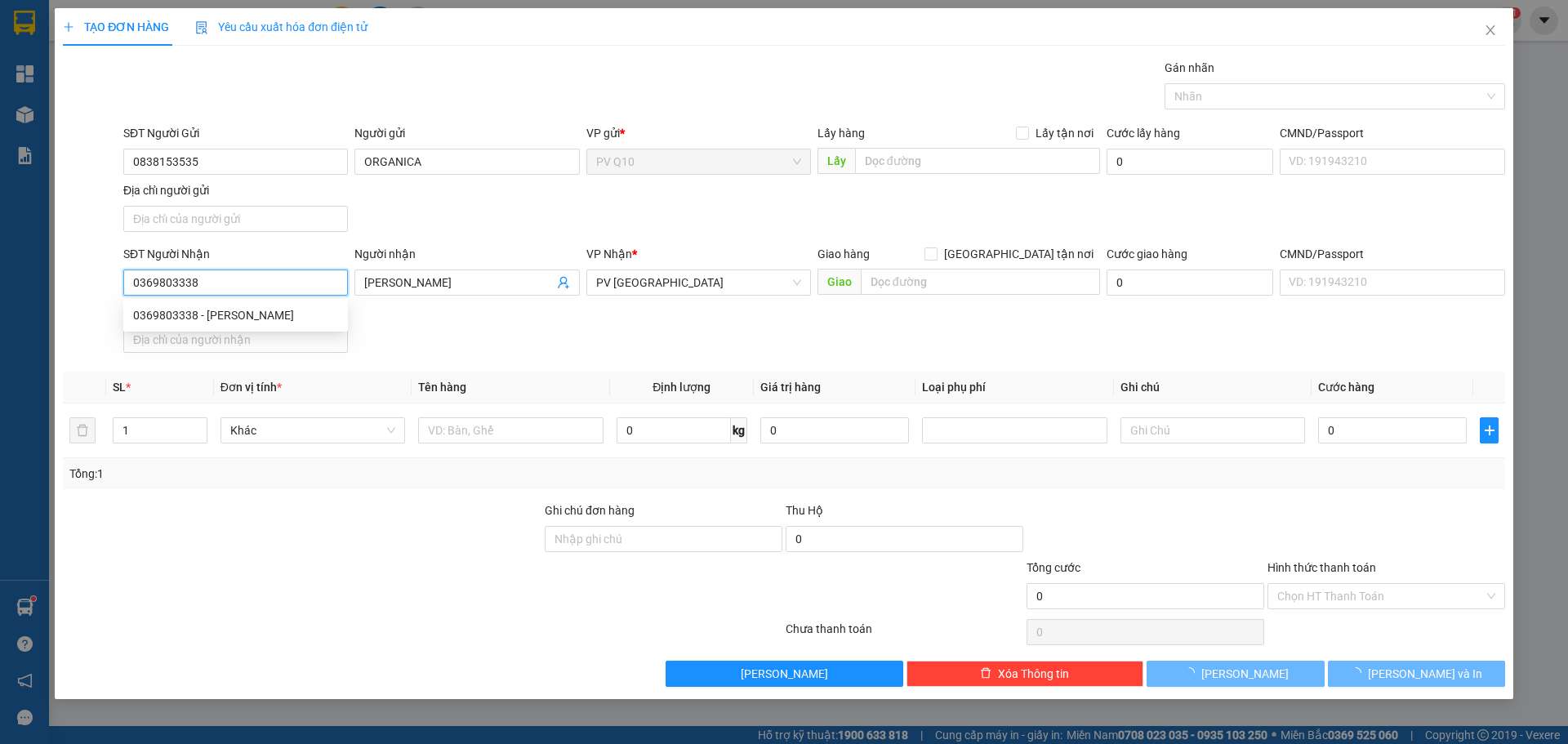
type input "70.000"
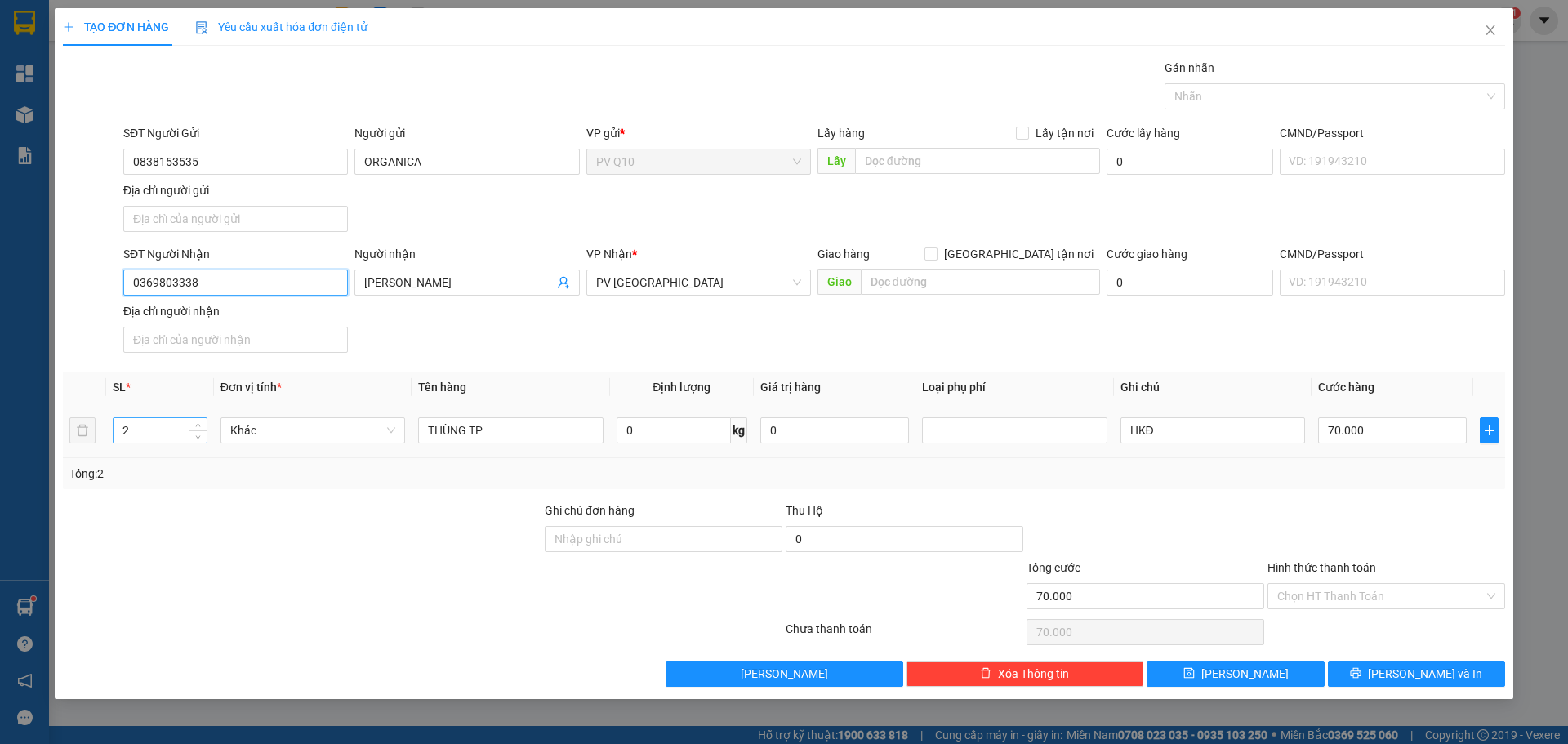
type input "0369803338"
click at [141, 425] on input "2" at bounding box center [160, 430] width 93 height 25
type input "1"
click at [1182, 434] on input "HKĐ" at bounding box center [1212, 430] width 185 height 26
type input "0"
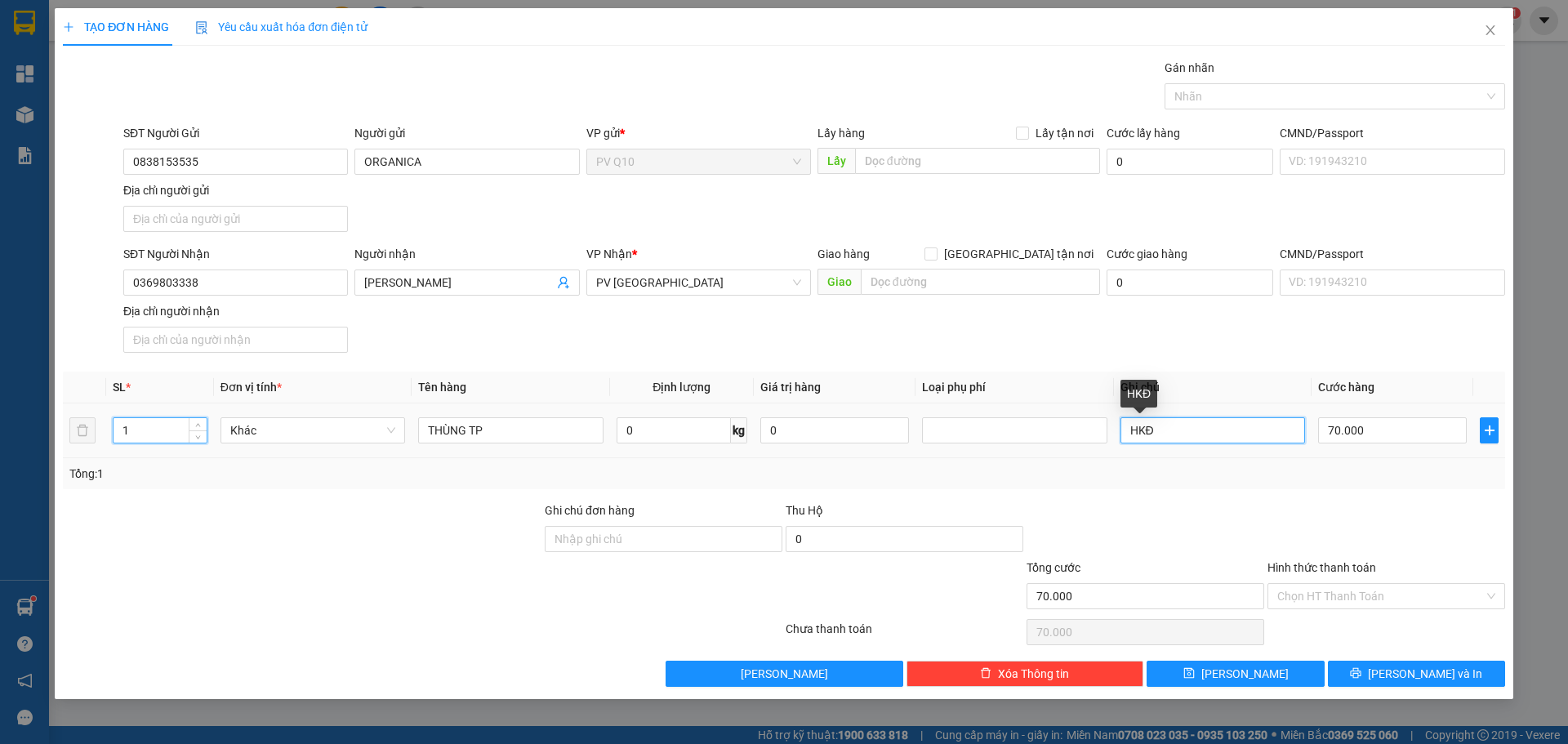
type input "0"
type input "H"
type input "HƯ BỂ K ĐỀN"
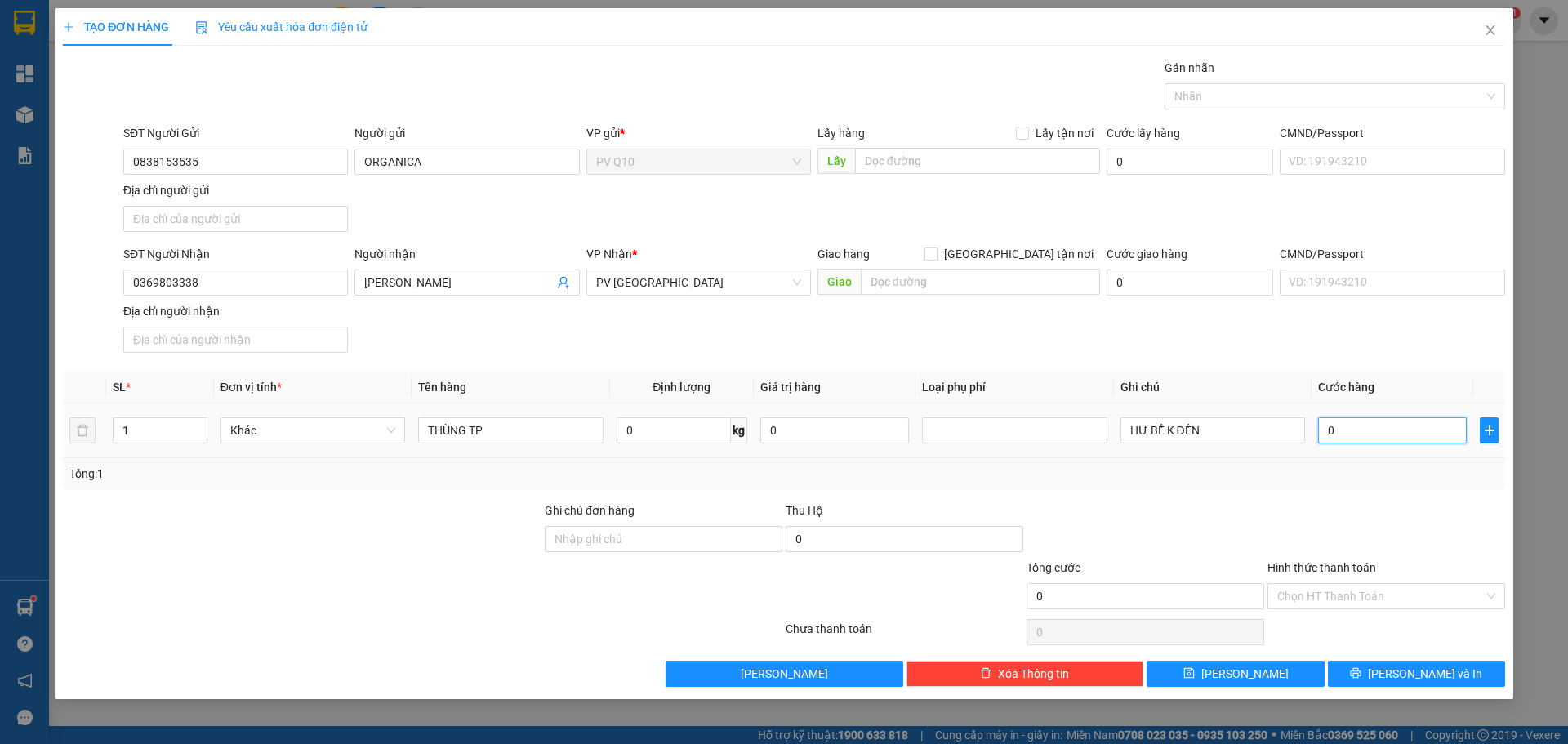
click at [1362, 425] on input "0" at bounding box center [1392, 430] width 149 height 26
type input "0"
type input "7"
type input "07"
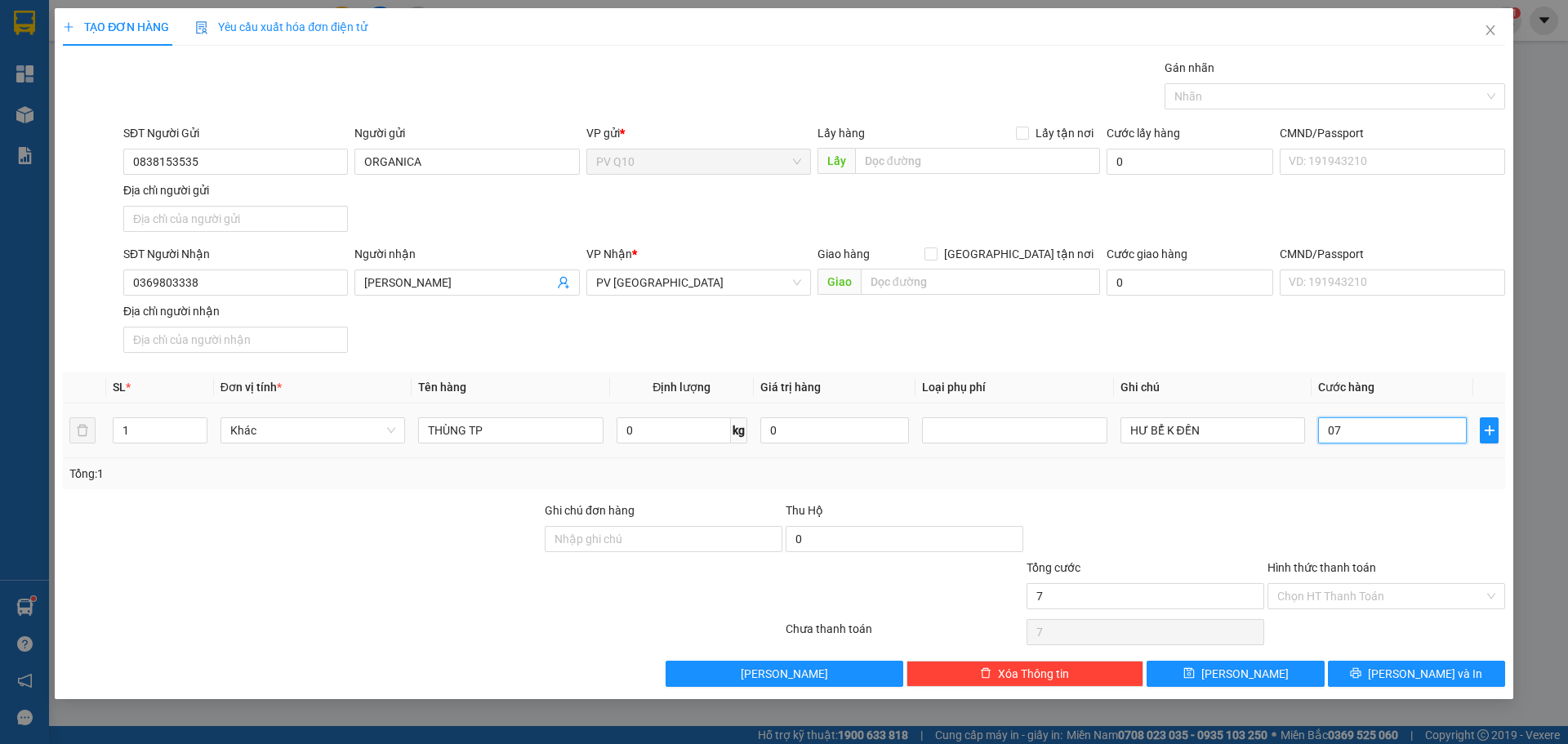
type input "70"
type input "070"
type input "70.000"
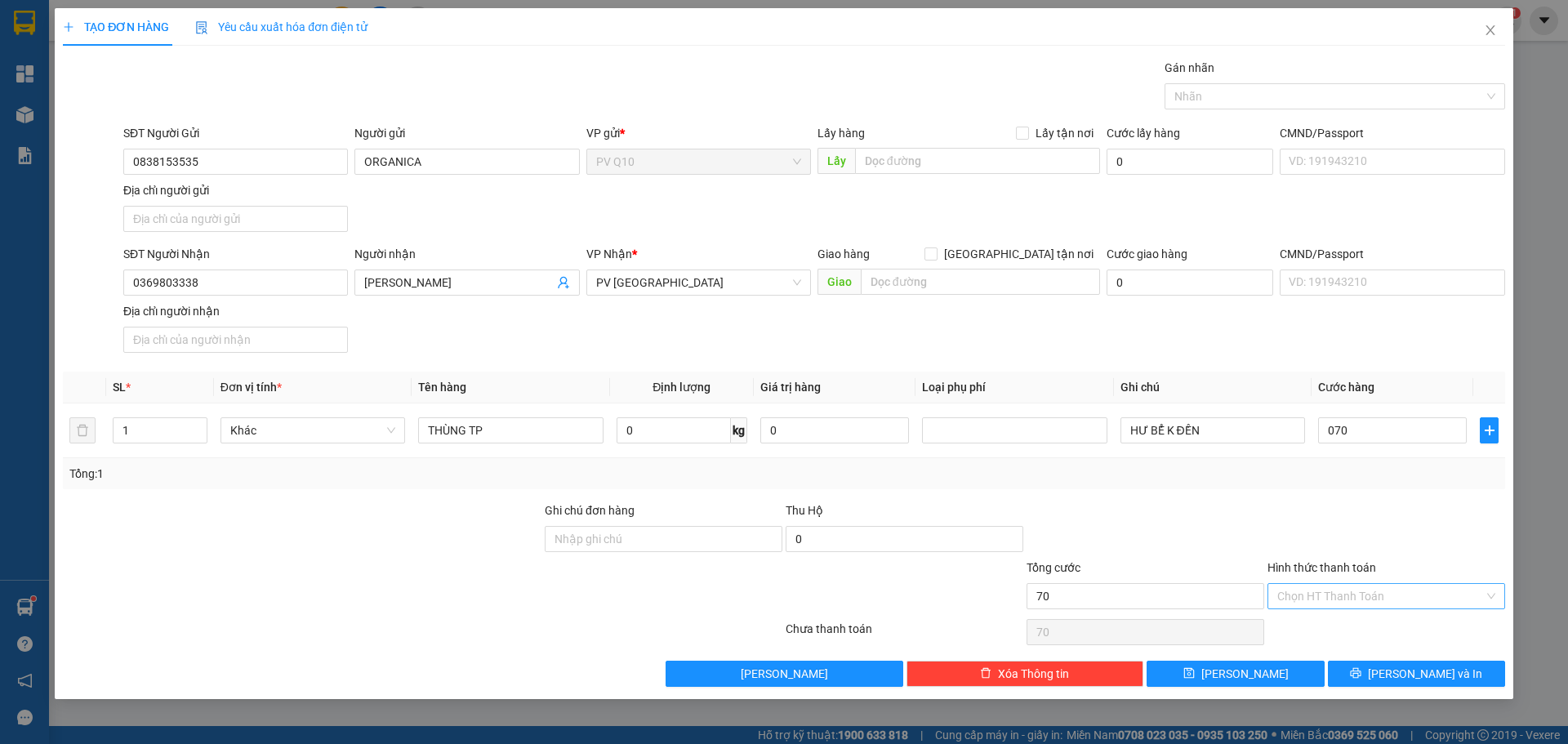
type input "70.000"
click at [1298, 597] on input "Hình thức thanh toán" at bounding box center [1380, 596] width 207 height 25
click at [1329, 632] on div "Tại văn phòng" at bounding box center [1386, 629] width 218 height 18
type input "0"
click at [1398, 677] on button "[PERSON_NAME] và In" at bounding box center [1416, 673] width 177 height 26
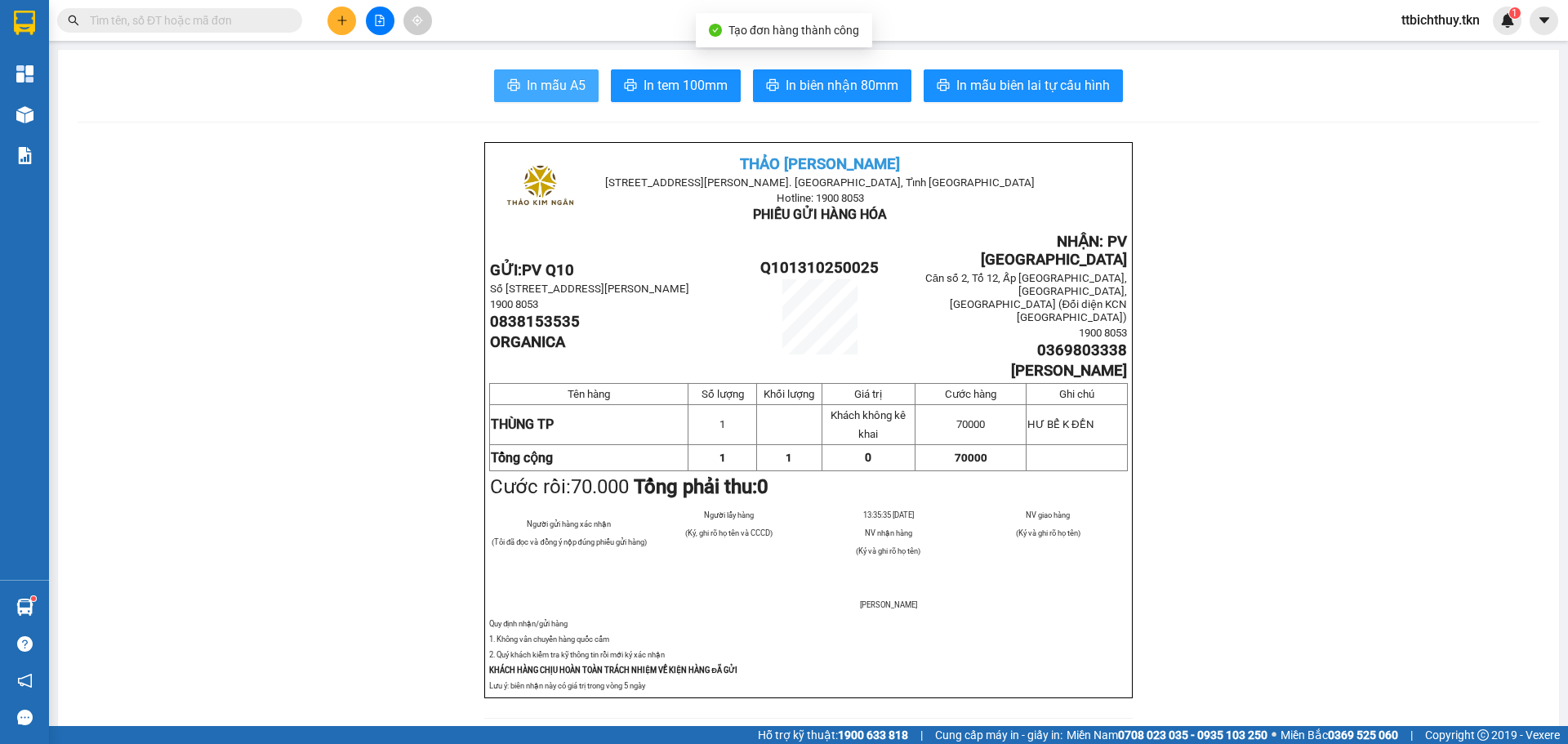
click at [535, 92] on span "In mẫu A5" at bounding box center [555, 85] width 59 height 21
click at [349, 27] on button at bounding box center [342, 21] width 29 height 29
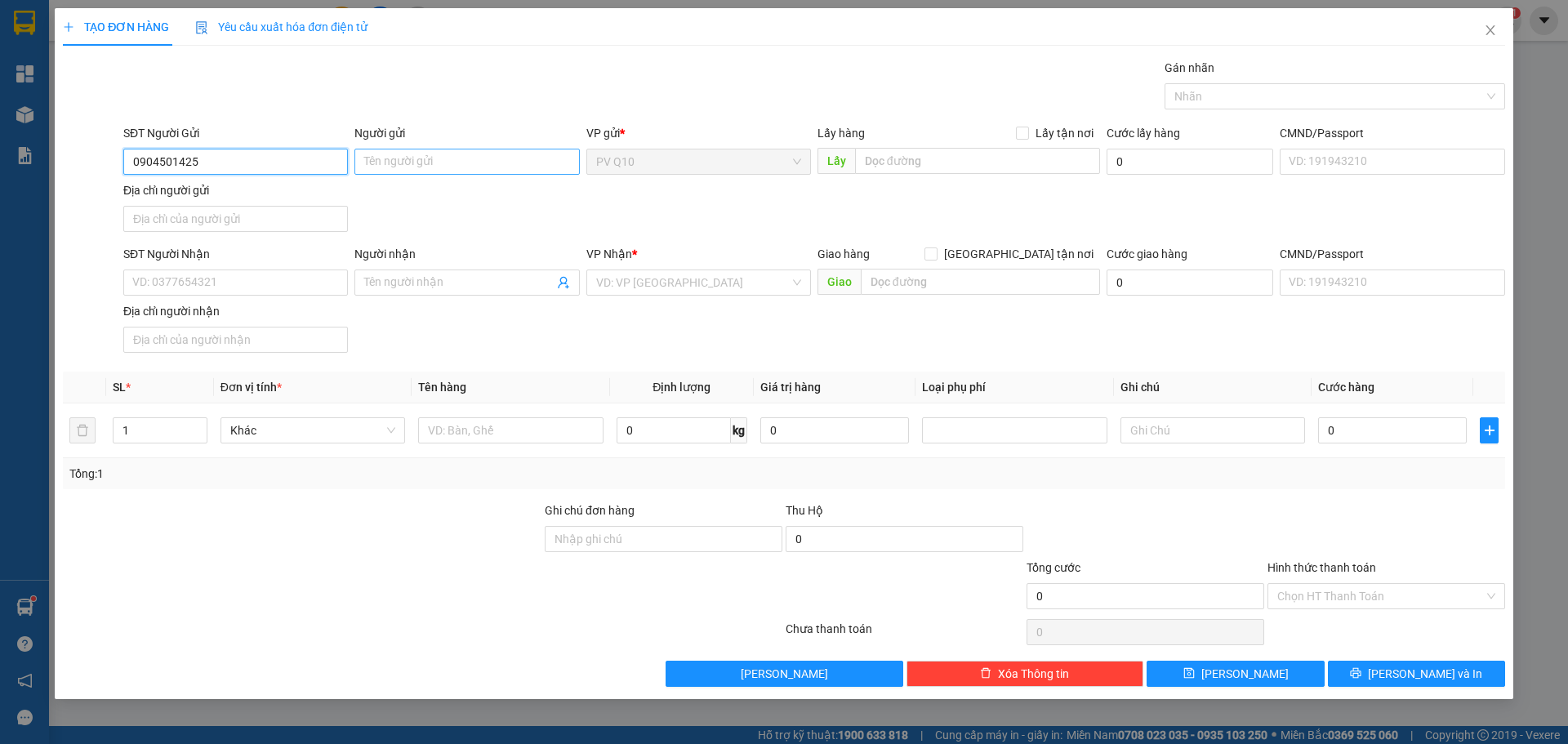
type input "0904501425"
click at [392, 163] on input "Người gửi" at bounding box center [467, 162] width 224 height 26
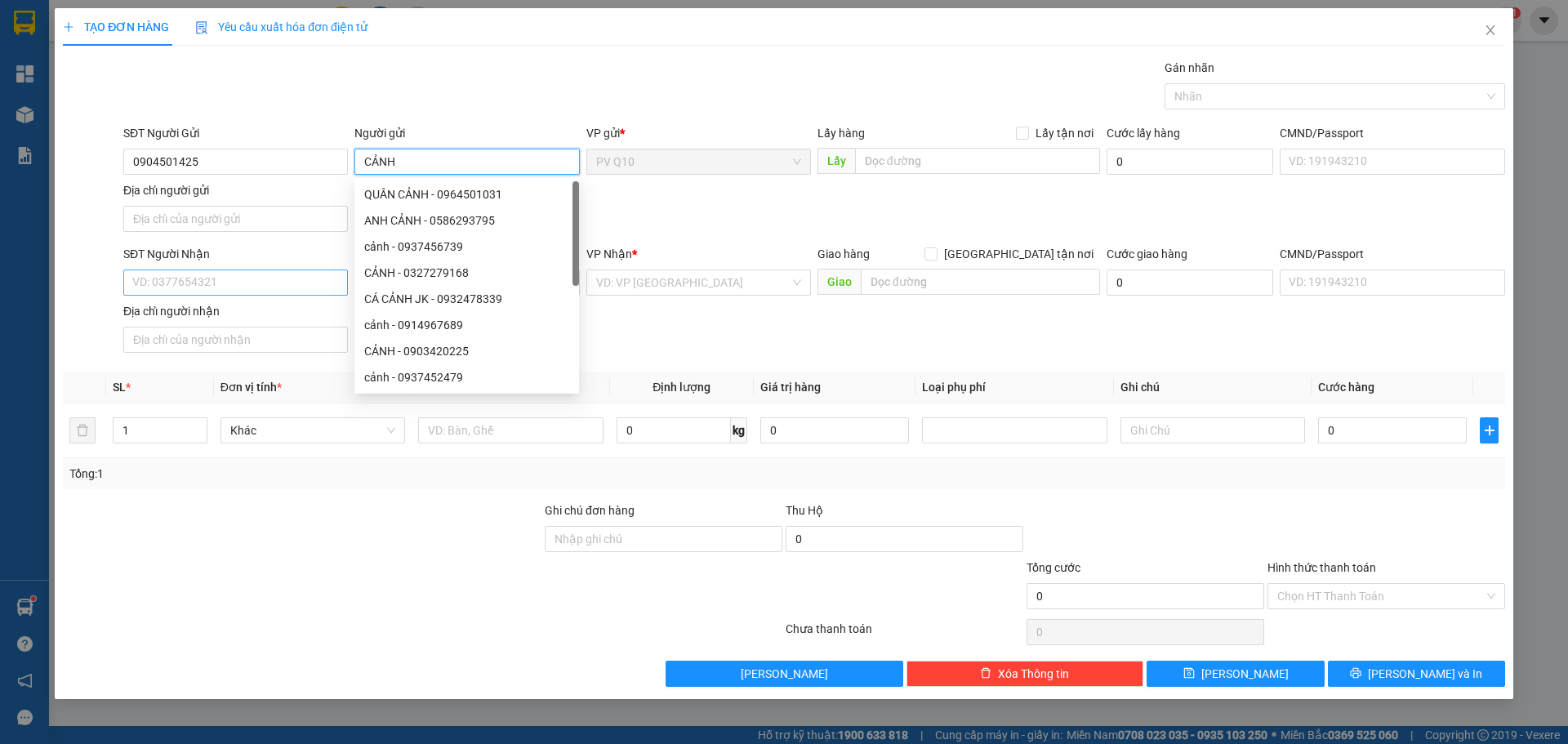
type input "CẢNH"
click at [182, 278] on input "SĐT Người Nhận" at bounding box center [235, 282] width 224 height 26
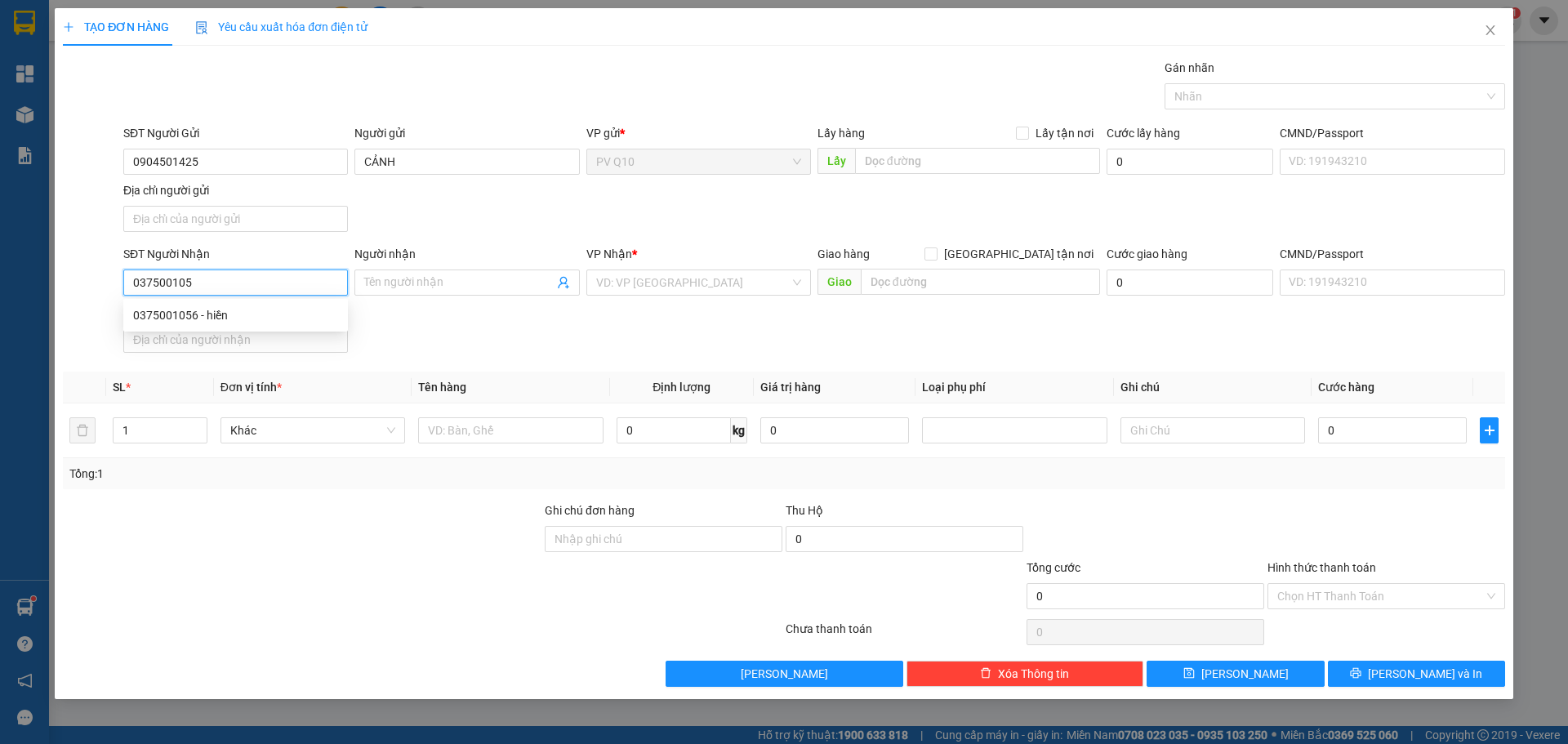
type input "0375001056"
drag, startPoint x: 206, startPoint y: 314, endPoint x: 215, endPoint y: 315, distance: 9.1
click at [207, 314] on div "0375001056 - hiền" at bounding box center [235, 315] width 205 height 18
type input "hiền"
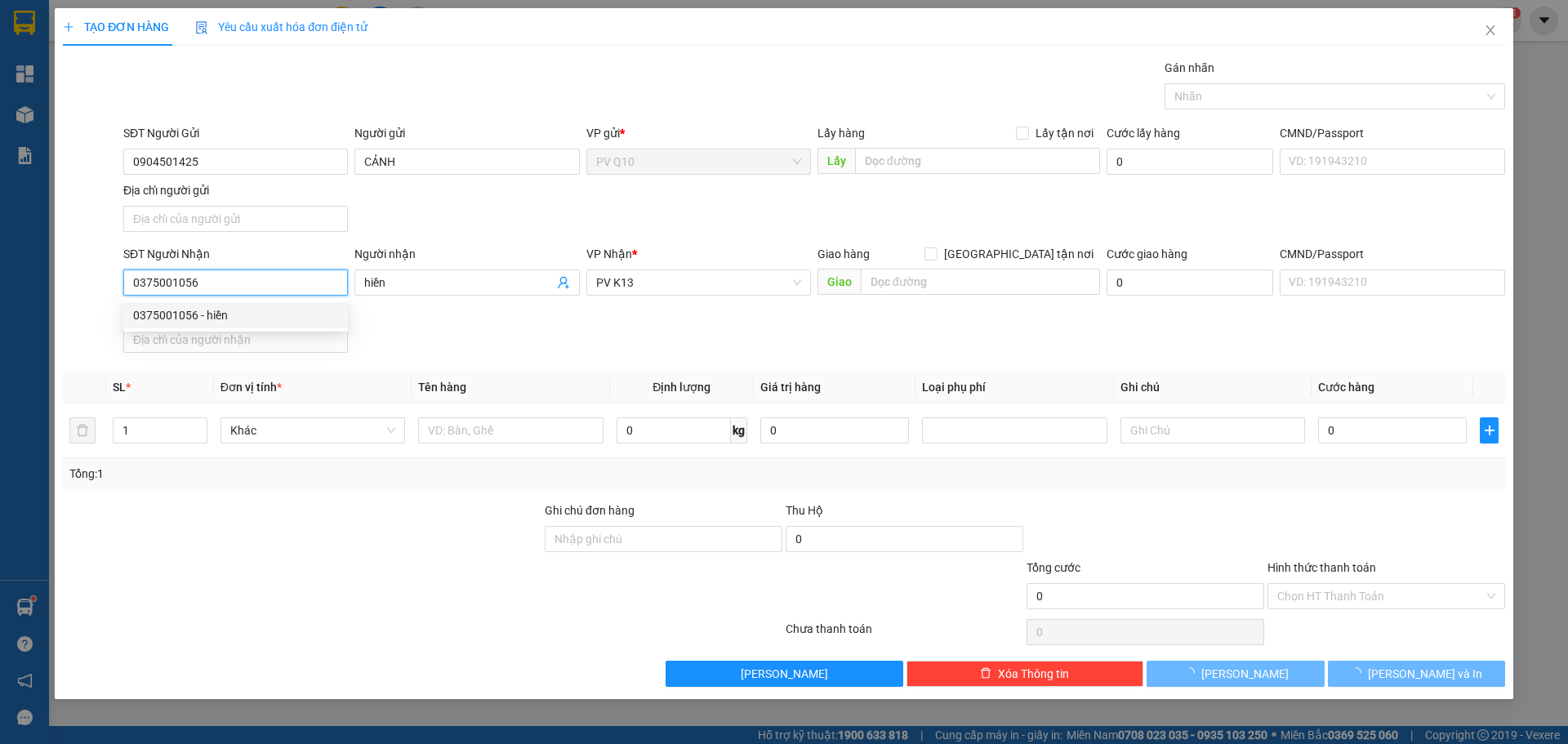
type input "30.000"
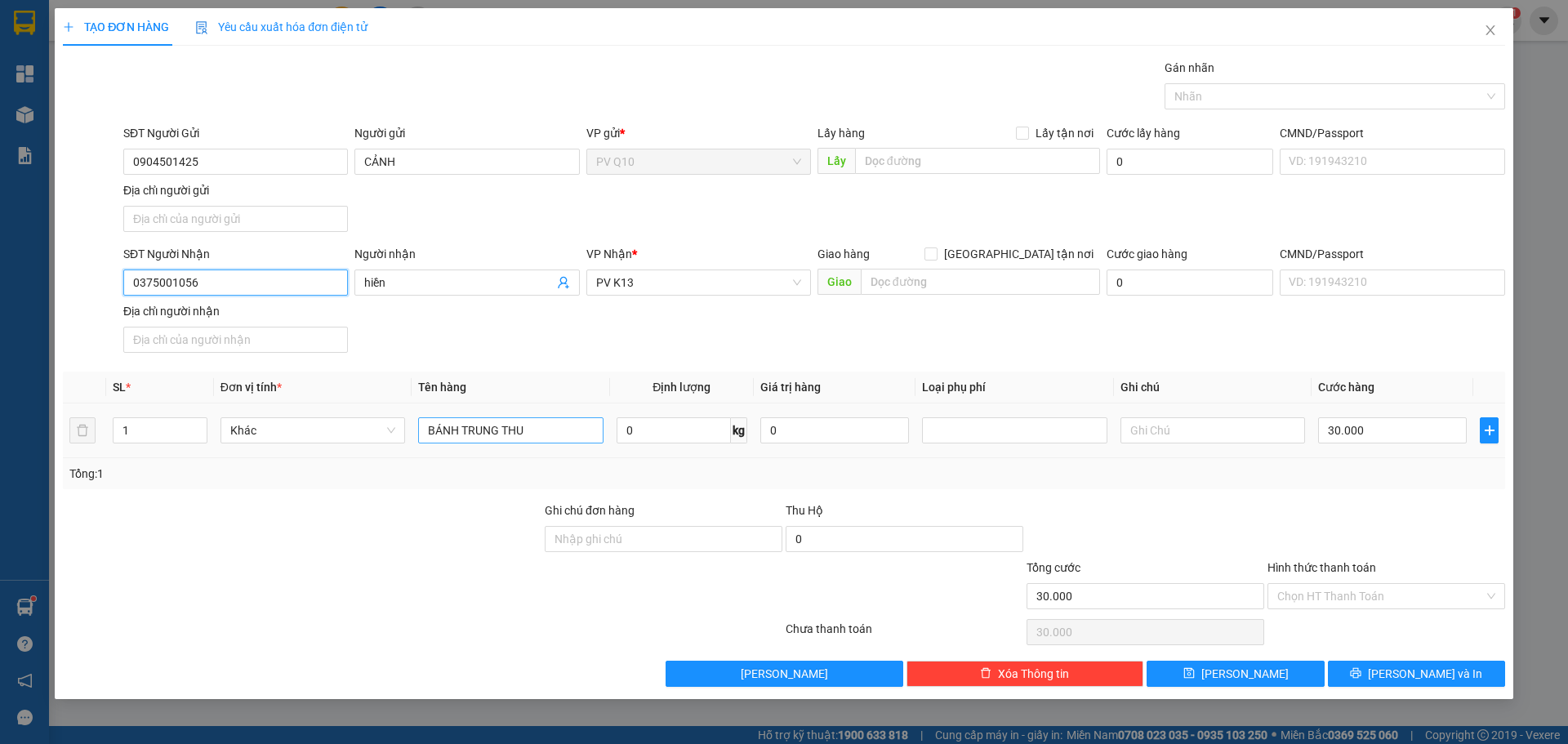
type input "0375001056"
drag, startPoint x: 543, startPoint y: 439, endPoint x: 321, endPoint y: 450, distance: 222.3
click at [321, 450] on tr "1 Khác BÁNH TRUNG THU 0 kg 0 30.000" at bounding box center [784, 430] width 1442 height 55
type input "D"
type input "CUỘN DÂY ĐIỆN"
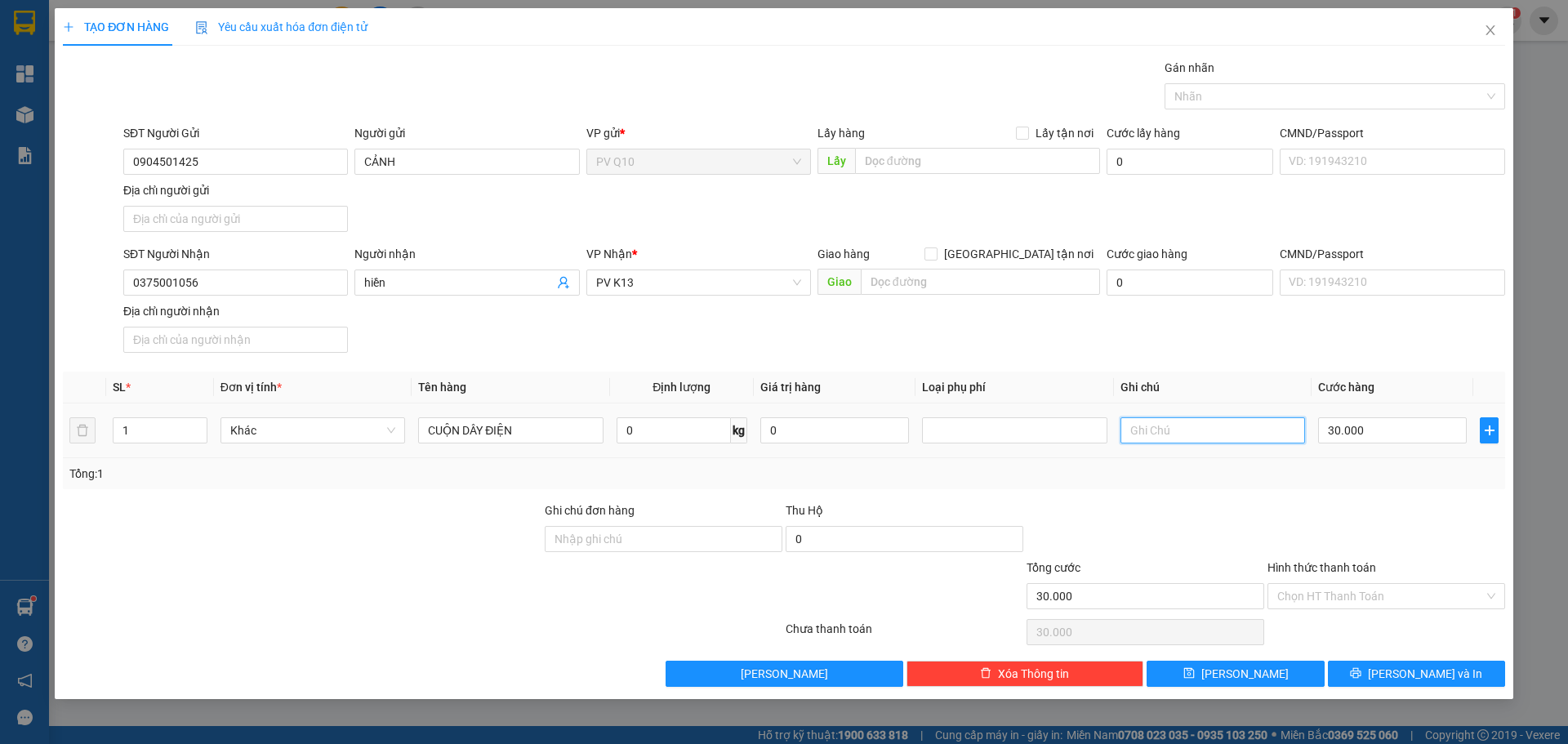
click at [1233, 439] on input "text" at bounding box center [1212, 430] width 185 height 26
type input "HƯ K ĐỀN"
click at [1381, 435] on input "30.000" at bounding box center [1392, 430] width 149 height 26
type input "0"
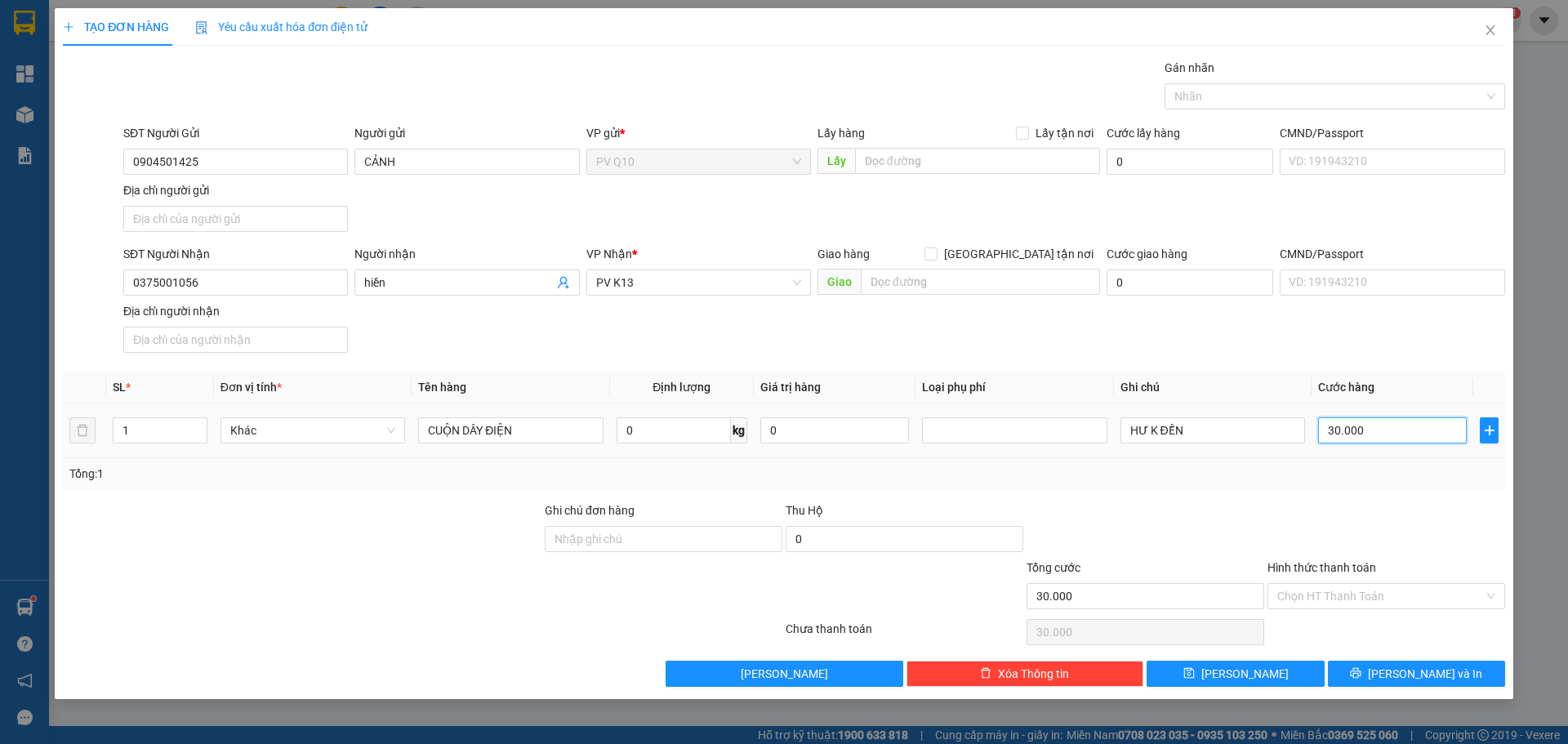
type input "0"
type input "1"
type input "01"
type input "15"
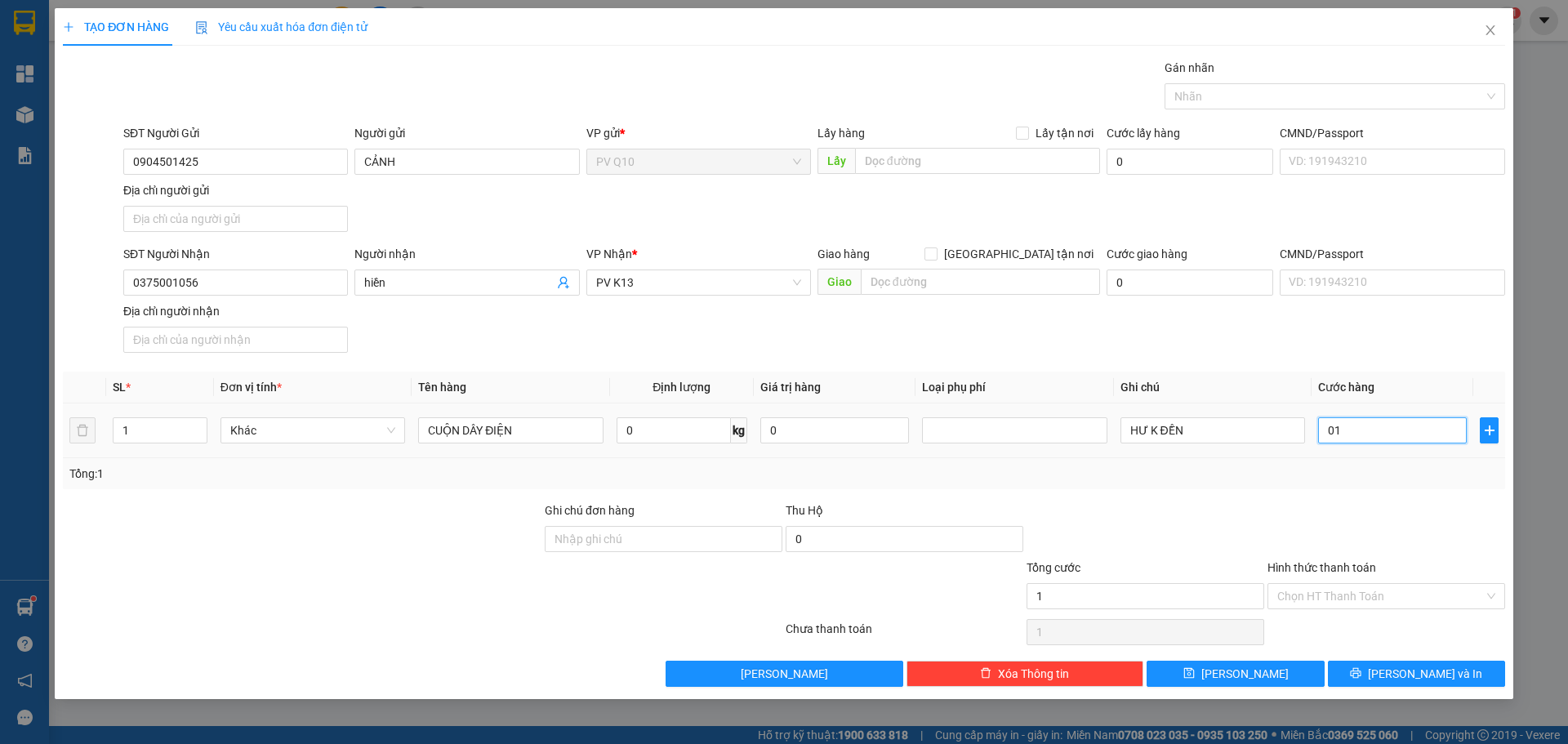
type input "15"
type input "015"
type input "150"
type input "0.150"
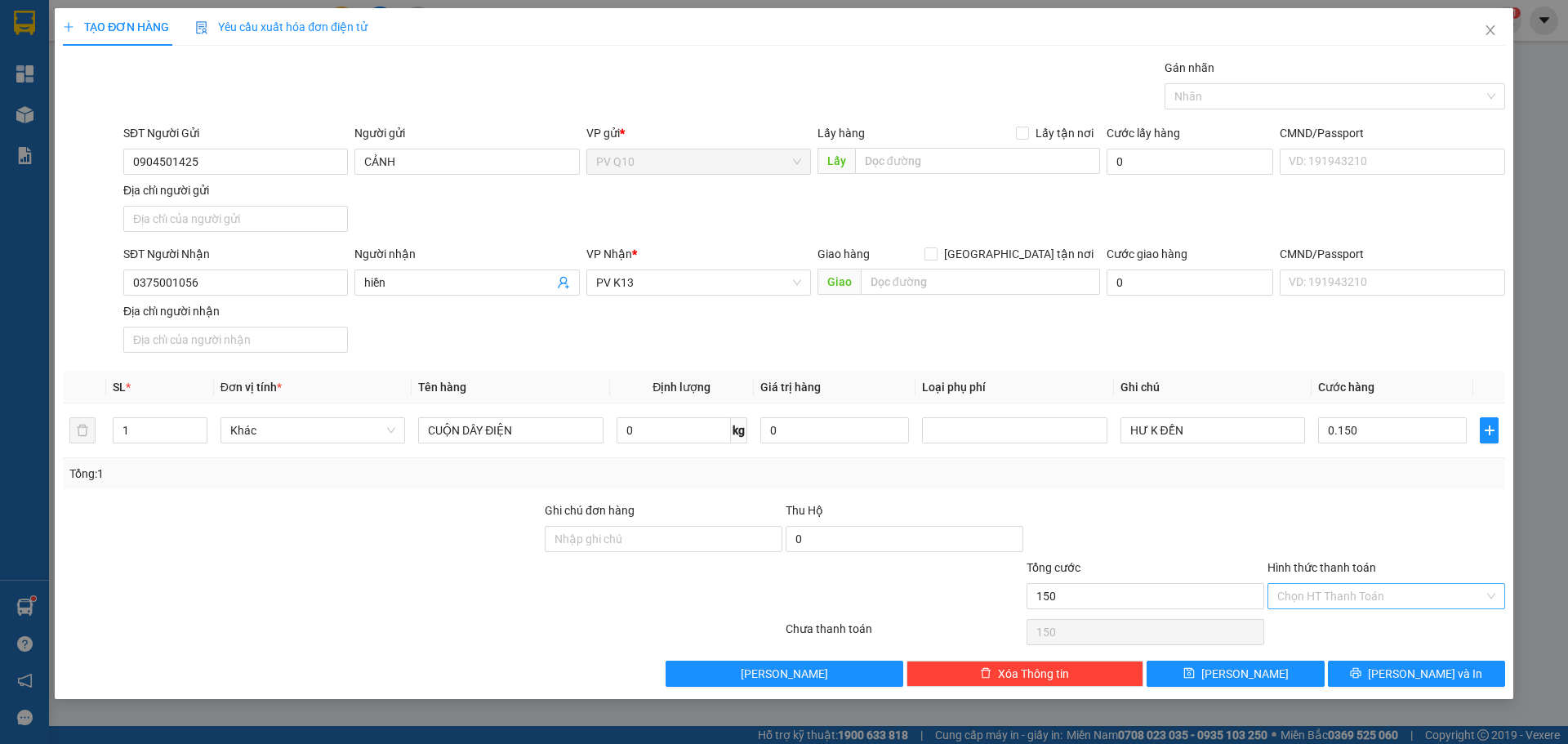
type input "150.000"
click at [1310, 598] on input "Hình thức thanh toán" at bounding box center [1380, 596] width 207 height 25
click at [1332, 627] on div "Tại văn phòng" at bounding box center [1386, 629] width 218 height 18
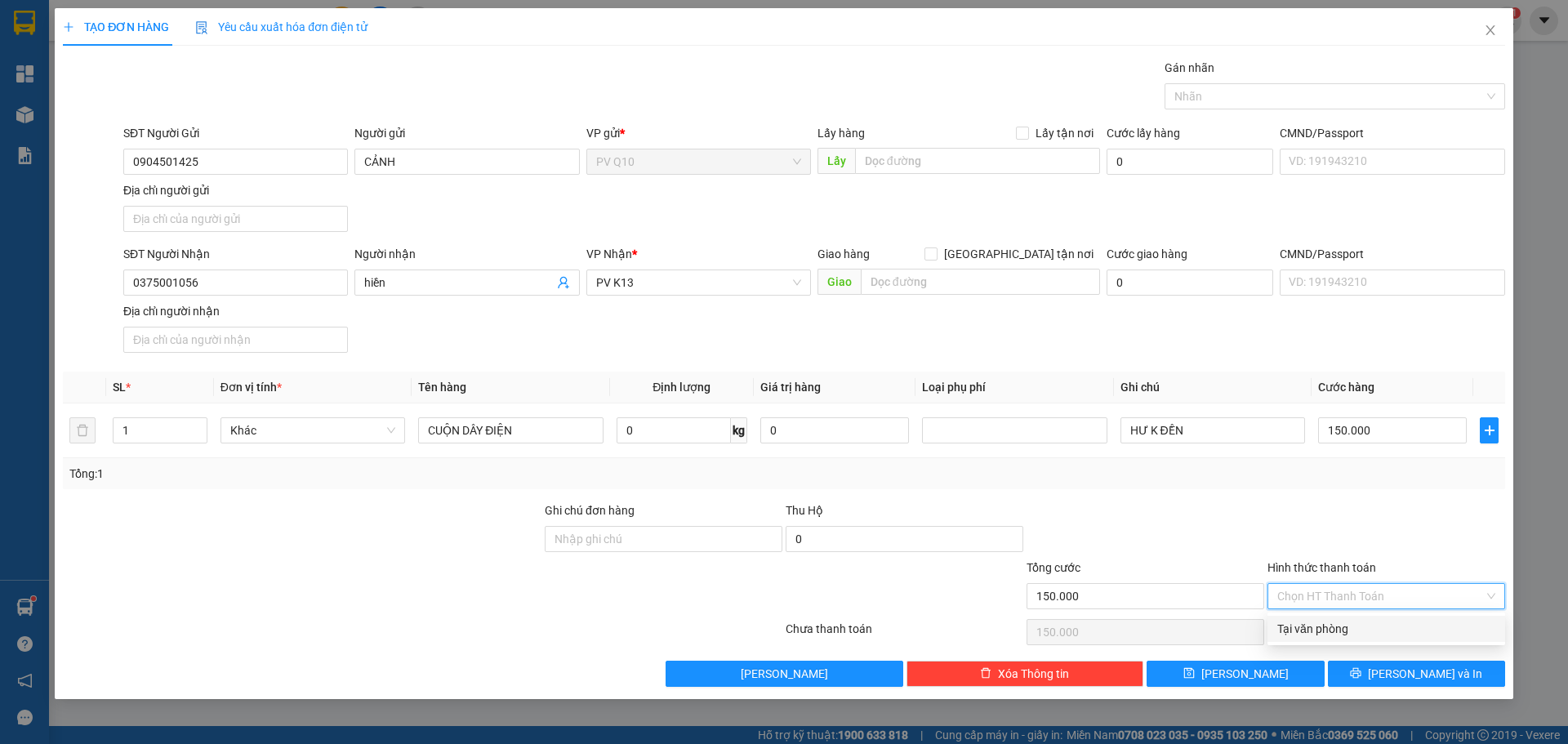
type input "0"
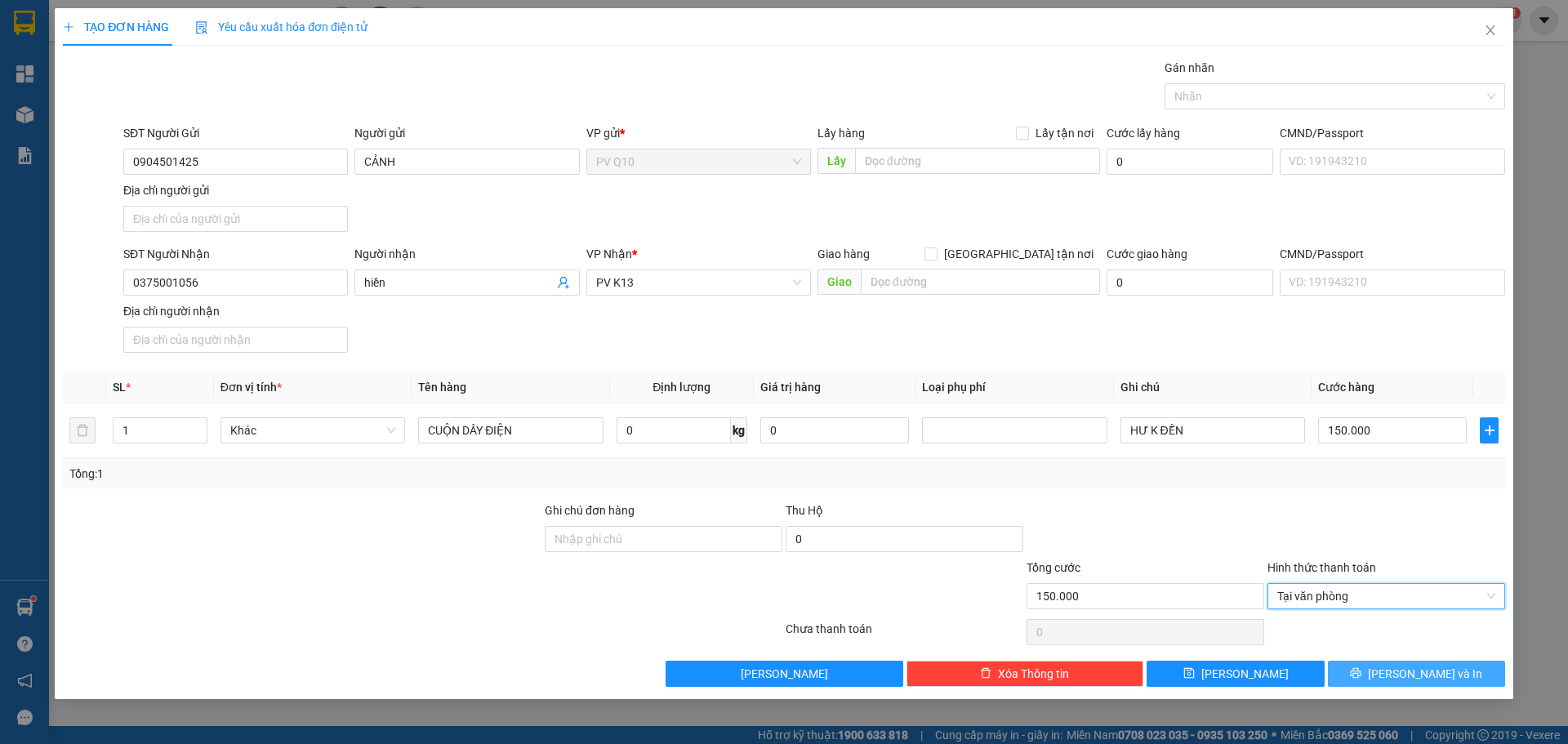
click at [1345, 665] on button "[PERSON_NAME] và In" at bounding box center [1416, 673] width 177 height 26
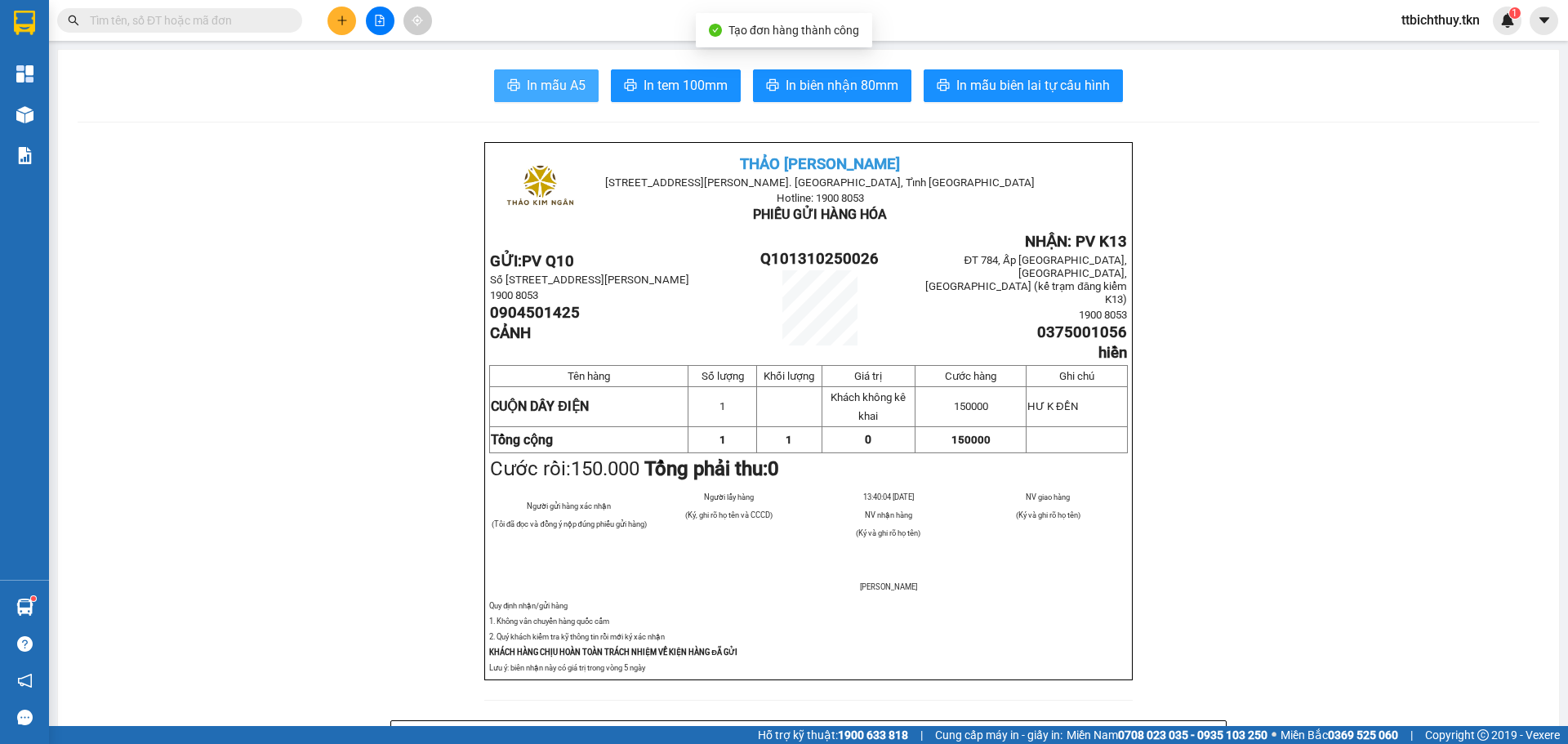
click at [572, 90] on span "In mẫu A5" at bounding box center [555, 85] width 59 height 21
